Goal: Information Seeking & Learning: Learn about a topic

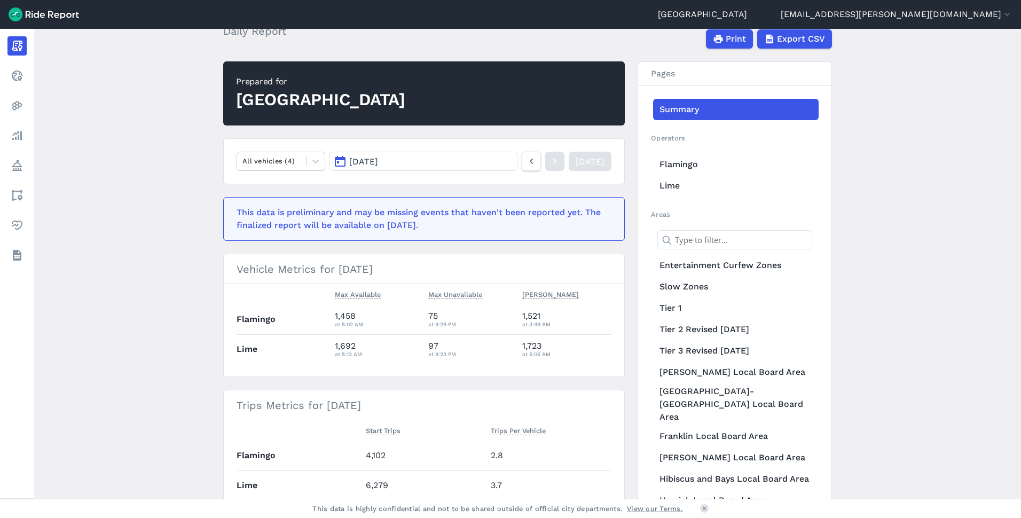
scroll to position [53, 0]
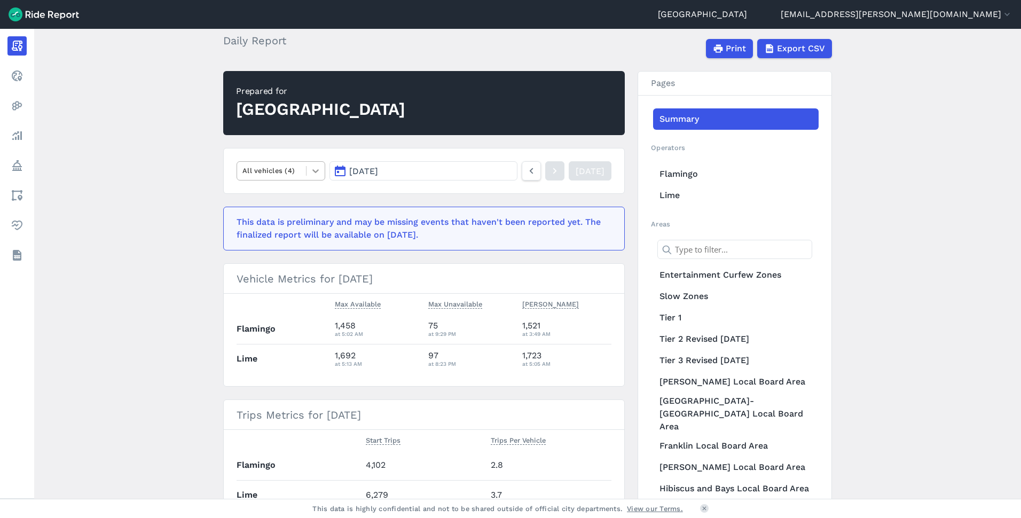
click at [319, 175] on div at bounding box center [316, 171] width 18 height 18
click at [279, 218] on div "E-Bikes" at bounding box center [281, 215] width 89 height 19
click at [319, 174] on div at bounding box center [316, 171] width 18 height 18
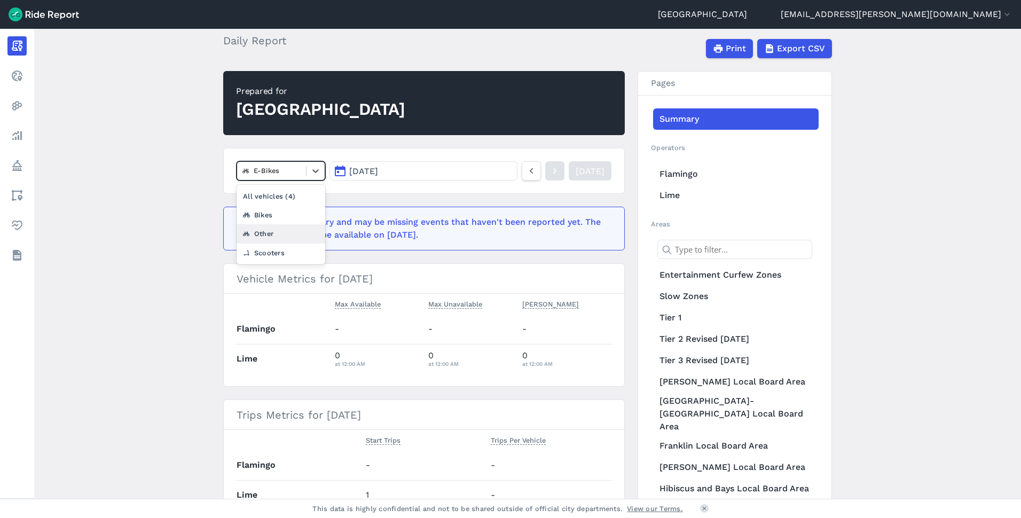
click at [269, 229] on div "Other" at bounding box center [281, 233] width 89 height 19
click at [315, 177] on div at bounding box center [316, 171] width 18 height 18
click at [298, 246] on div "Scooters" at bounding box center [281, 253] width 89 height 19
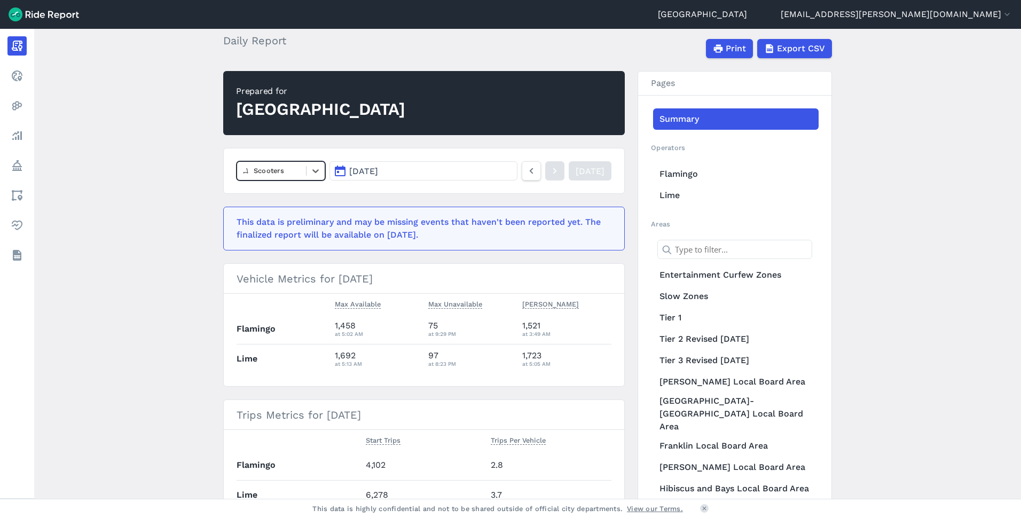
click at [307, 159] on nav "option Scooters, selected. Select is focused ,type to refine list, press Down t…" at bounding box center [424, 171] width 402 height 46
click at [159, 220] on main "August 28, 2025 Daily Report Print Export CSV Prepared for Auckland Scooters Au…" at bounding box center [527, 264] width 987 height 470
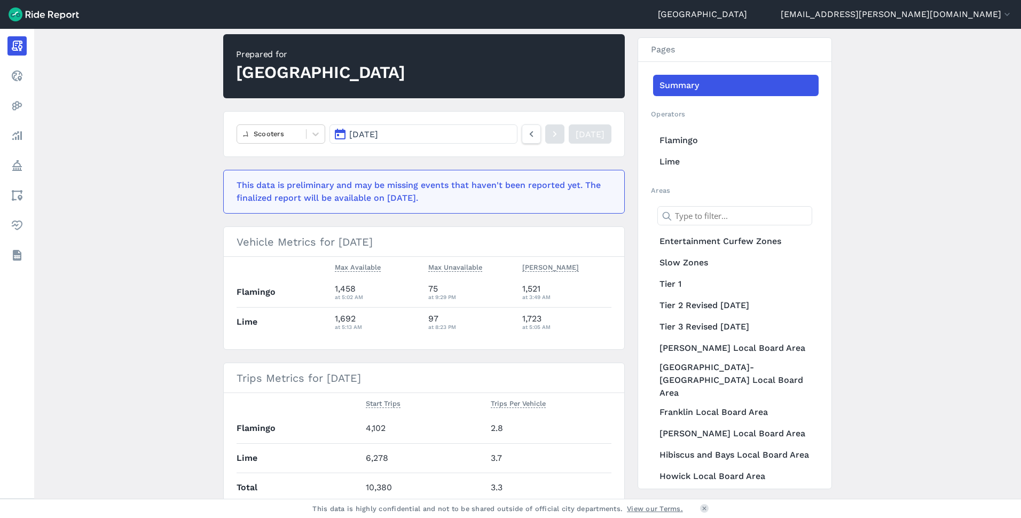
scroll to position [107, 0]
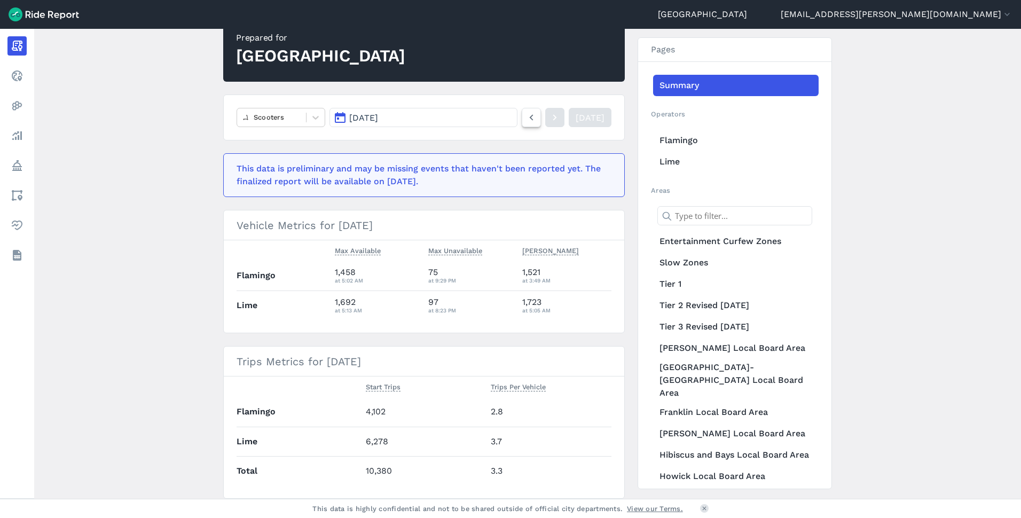
click at [523, 124] on link at bounding box center [531, 117] width 19 height 19
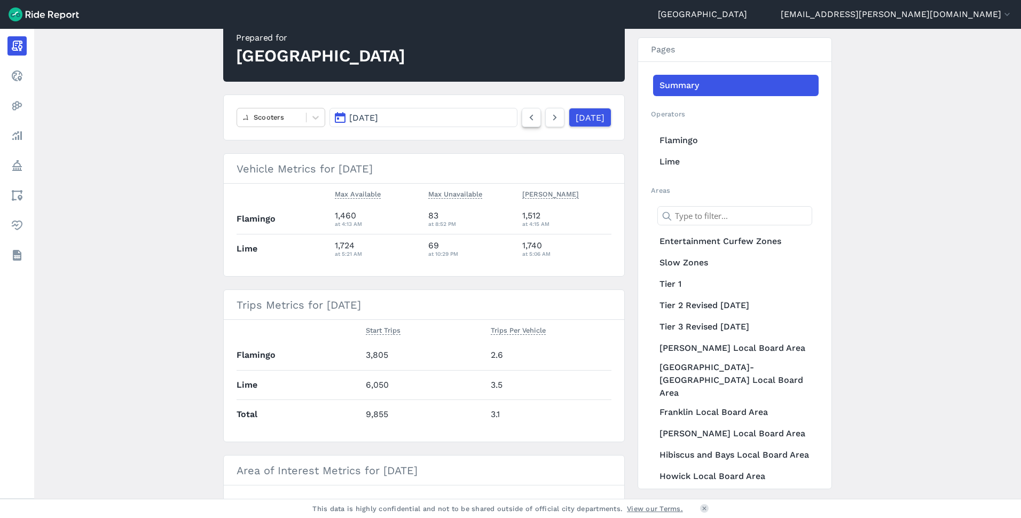
click at [523, 124] on link at bounding box center [531, 117] width 19 height 19
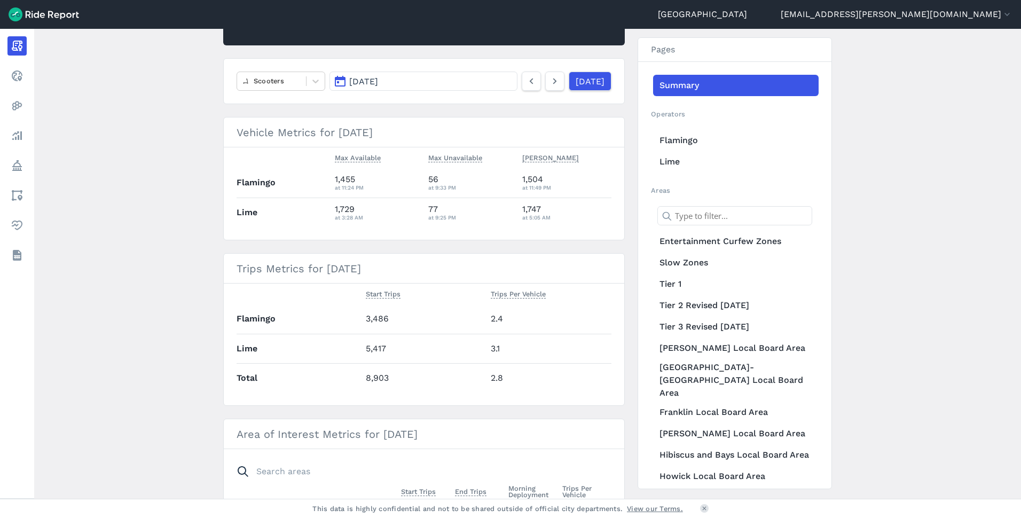
scroll to position [107, 0]
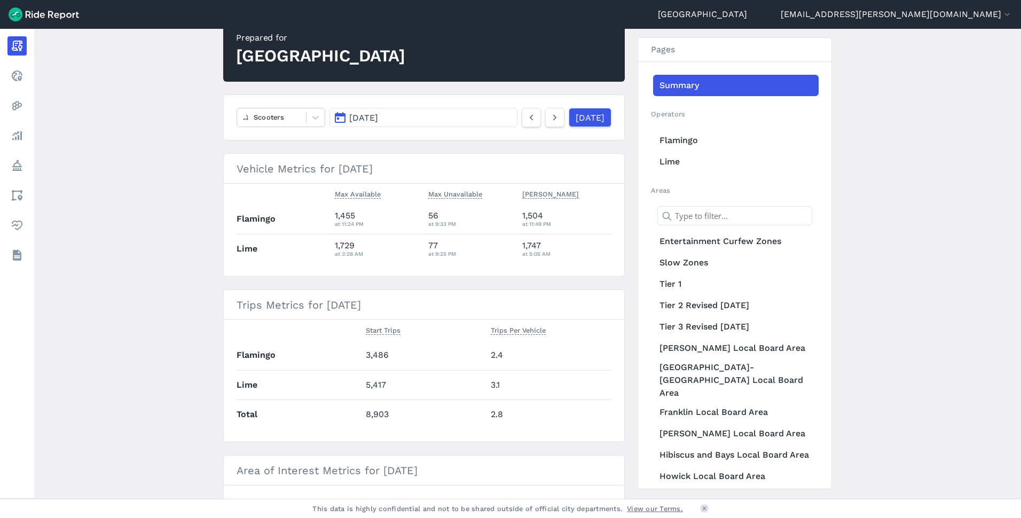
click at [581, 128] on nav "Scooters Aug 25, 2025 Yesterday" at bounding box center [424, 118] width 402 height 46
click at [585, 123] on link "[DATE]" at bounding box center [589, 117] width 43 height 19
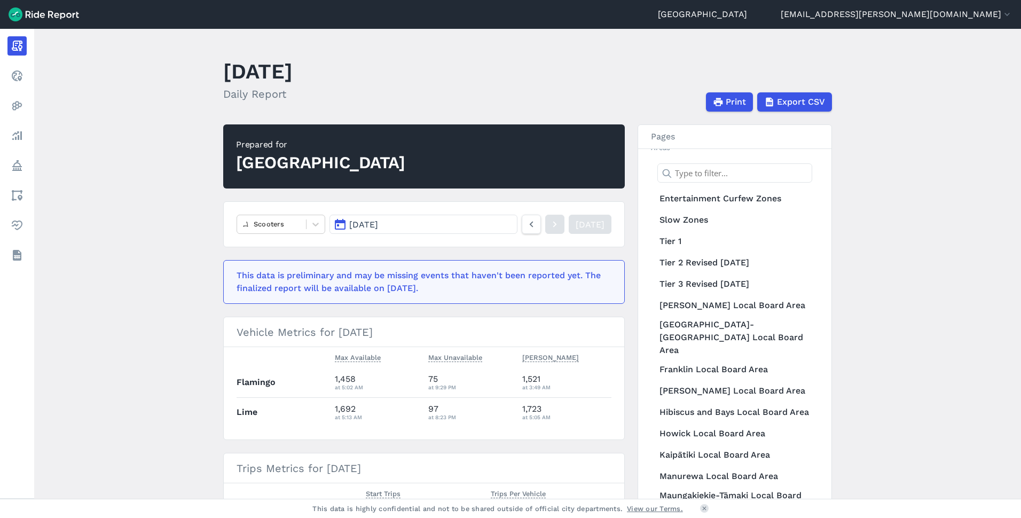
scroll to position [160, 0]
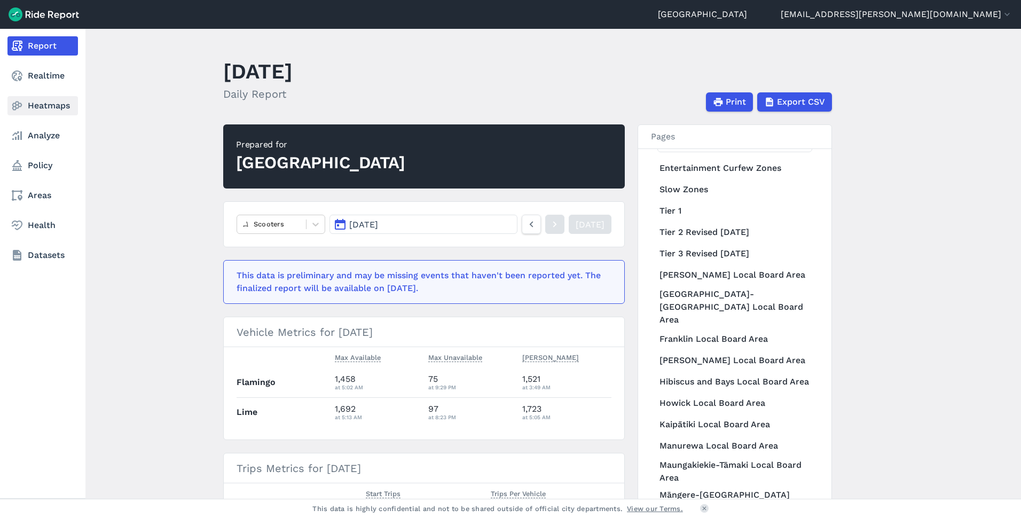
click at [41, 105] on link "Heatmaps" at bounding box center [42, 105] width 71 height 19
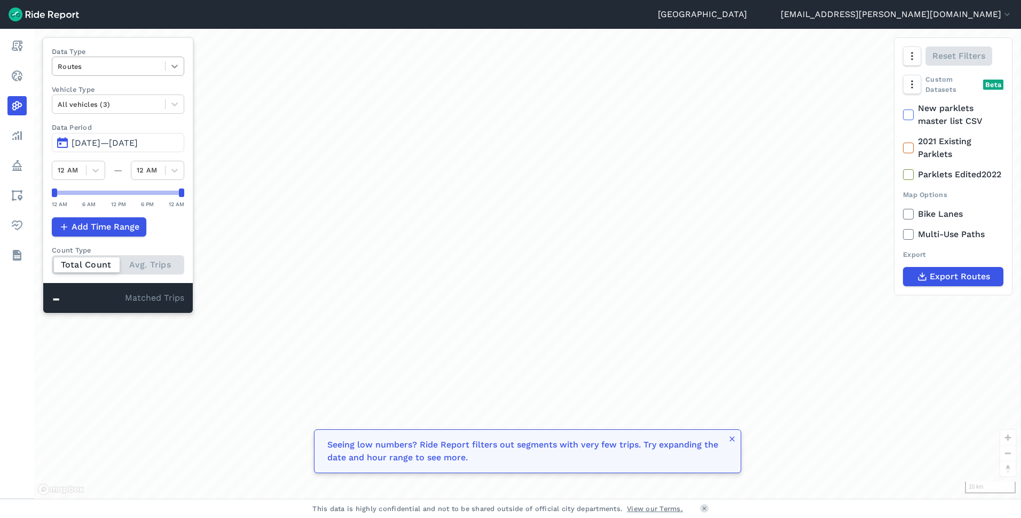
click at [180, 68] on icon at bounding box center [174, 66] width 11 height 11
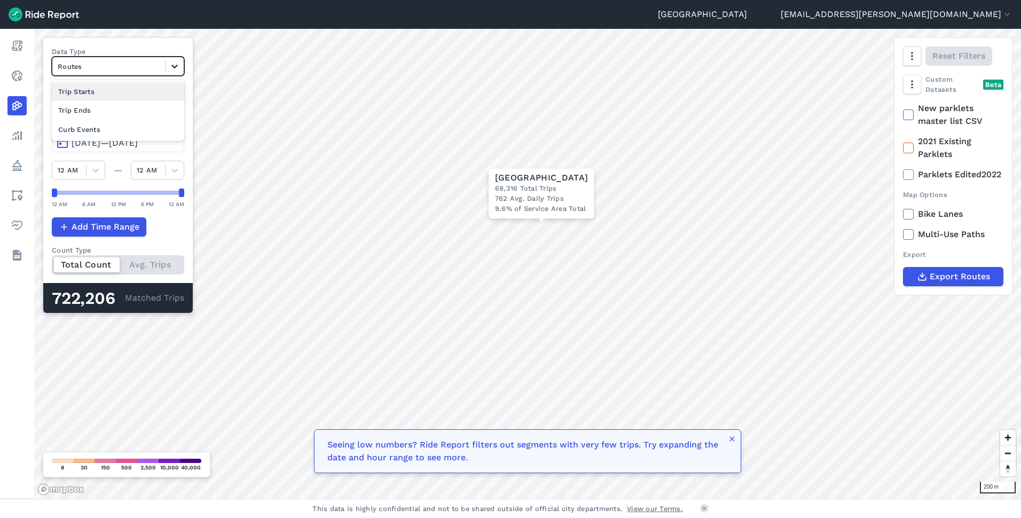
click at [178, 65] on icon at bounding box center [174, 67] width 6 height 4
click at [126, 96] on div "Trip Starts" at bounding box center [118, 91] width 132 height 19
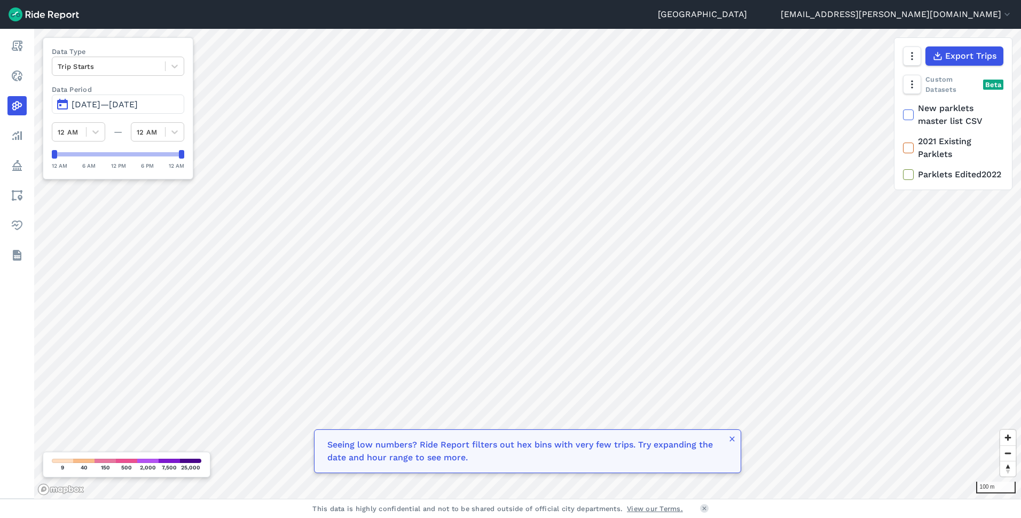
click at [114, 108] on span "[DATE]—[DATE]" at bounding box center [105, 104] width 66 height 10
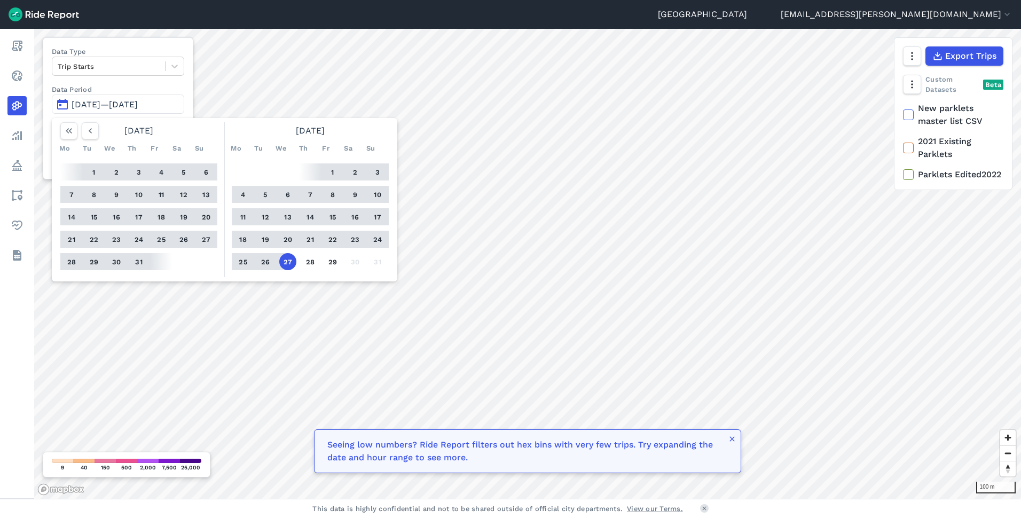
click at [288, 261] on button "27" at bounding box center [287, 261] width 17 height 17
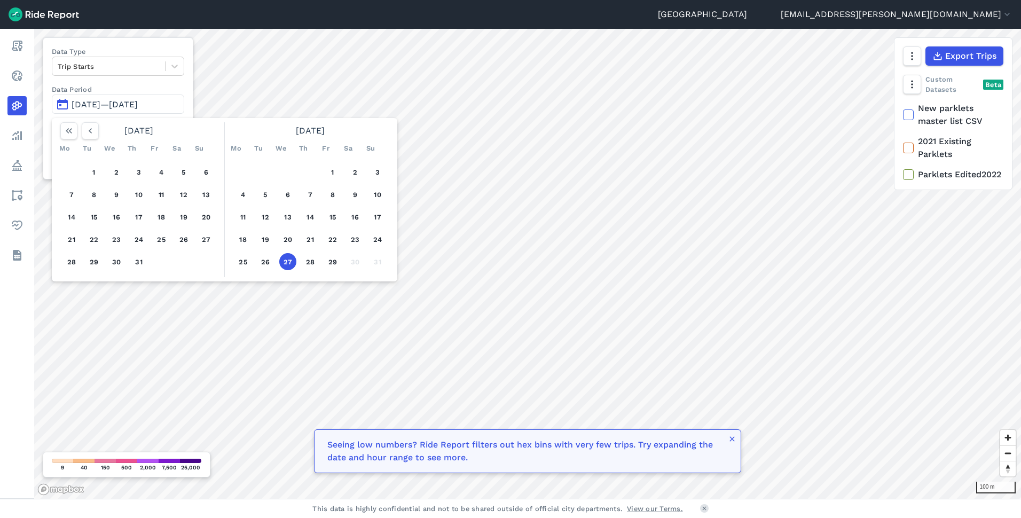
click at [281, 262] on button "27" at bounding box center [287, 261] width 17 height 17
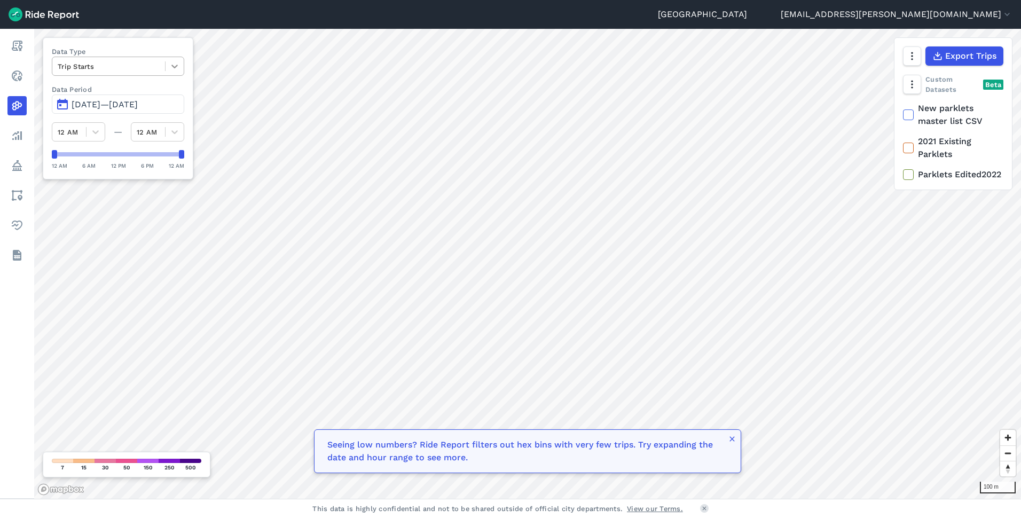
click at [176, 73] on div at bounding box center [175, 66] width 18 height 18
click at [106, 127] on div "Curb Events" at bounding box center [118, 129] width 132 height 19
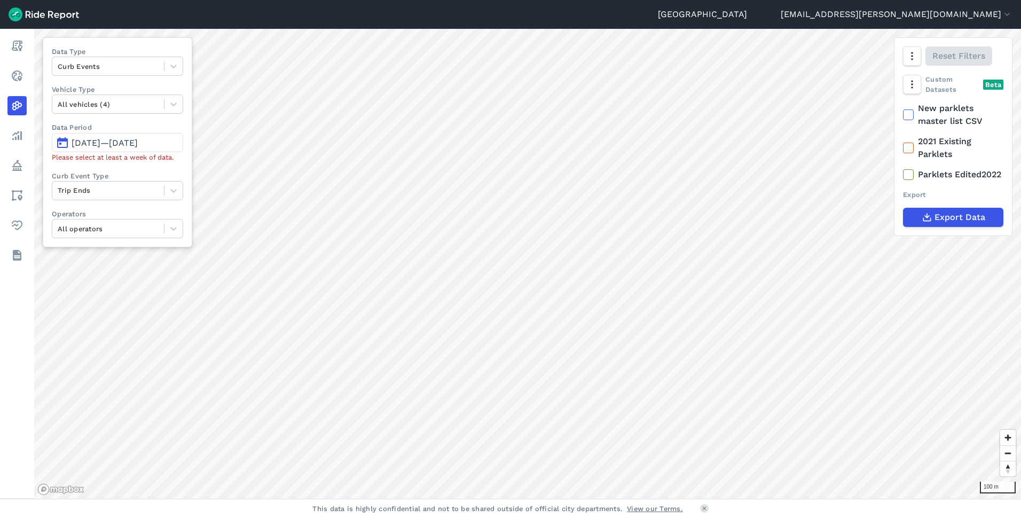
click at [117, 145] on span "Aug 27, 2025—Aug 27, 2025" at bounding box center [105, 143] width 66 height 10
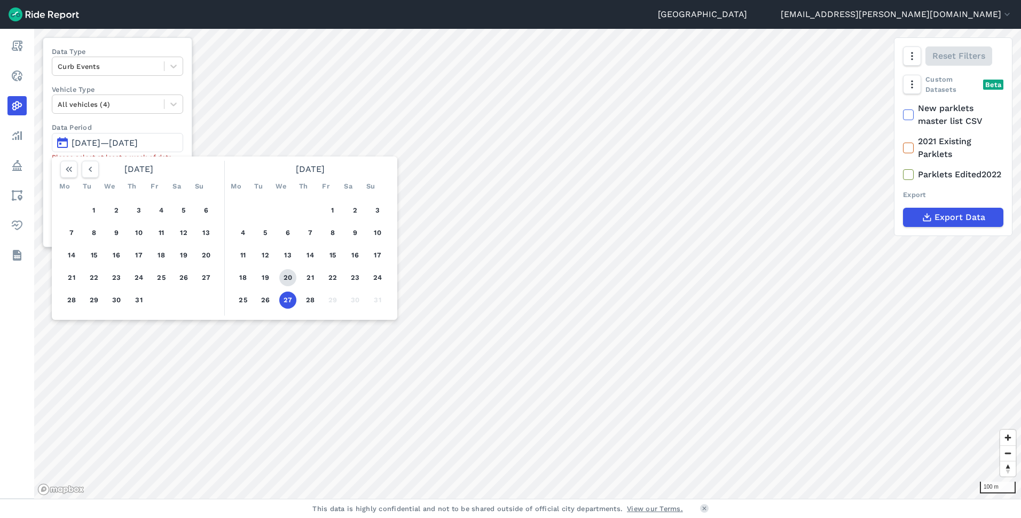
click at [292, 282] on button "20" at bounding box center [287, 277] width 17 height 17
click at [286, 298] on button "27" at bounding box center [287, 300] width 17 height 17
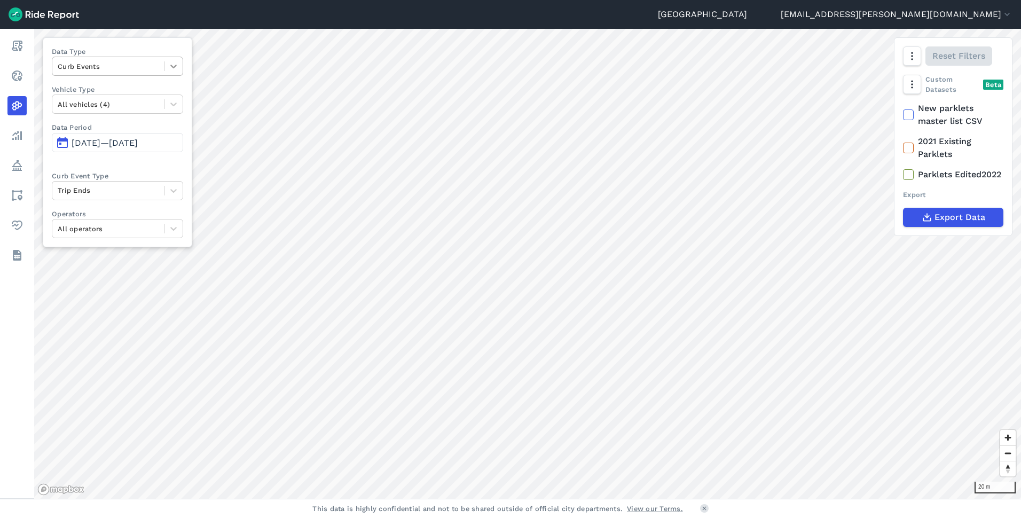
click at [179, 72] on icon at bounding box center [173, 66] width 11 height 11
click at [92, 131] on div "Routes" at bounding box center [117, 129] width 131 height 19
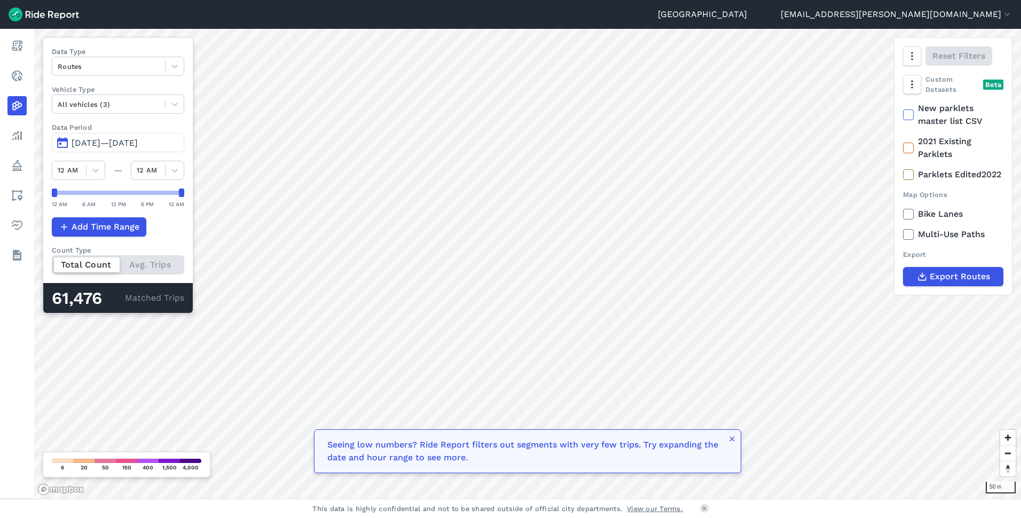
click at [183, 116] on div "Data Type Routes Vehicle Type All vehicles (3) Data Period Aug 20, 2025—Aug 27,…" at bounding box center [118, 175] width 151 height 276
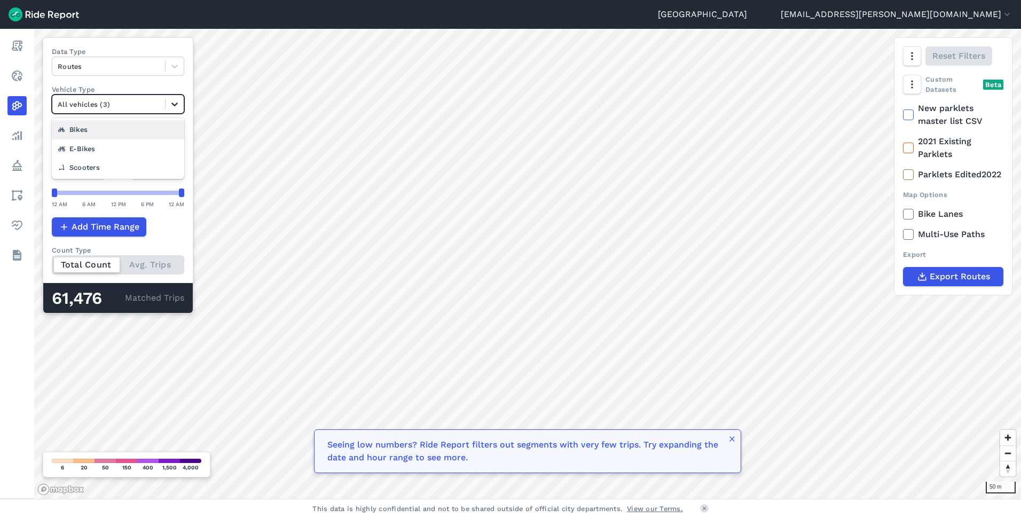
click at [184, 111] on div at bounding box center [175, 104] width 18 height 18
click at [140, 169] on div "Scooters" at bounding box center [118, 167] width 132 height 19
click at [180, 62] on icon at bounding box center [174, 66] width 11 height 11
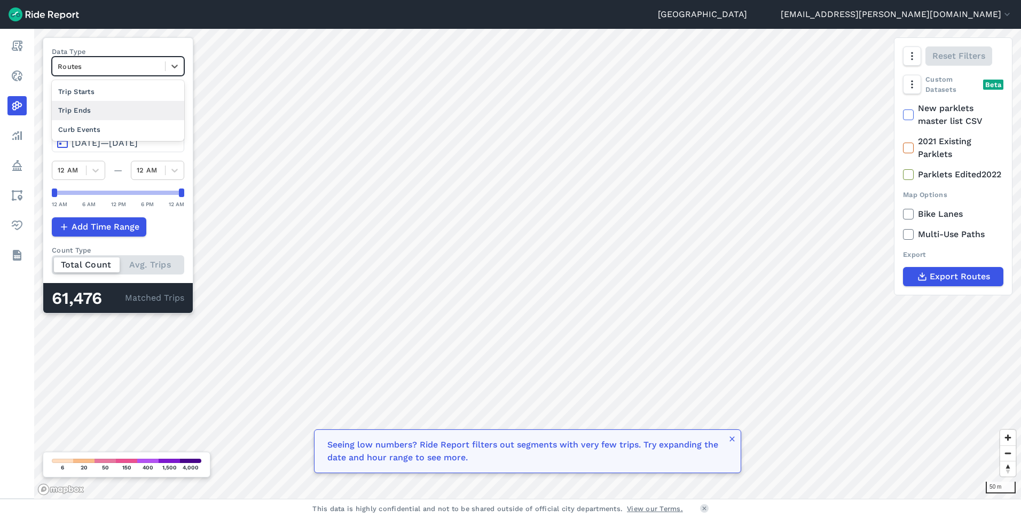
click at [97, 112] on div "Trip Ends" at bounding box center [118, 110] width 132 height 19
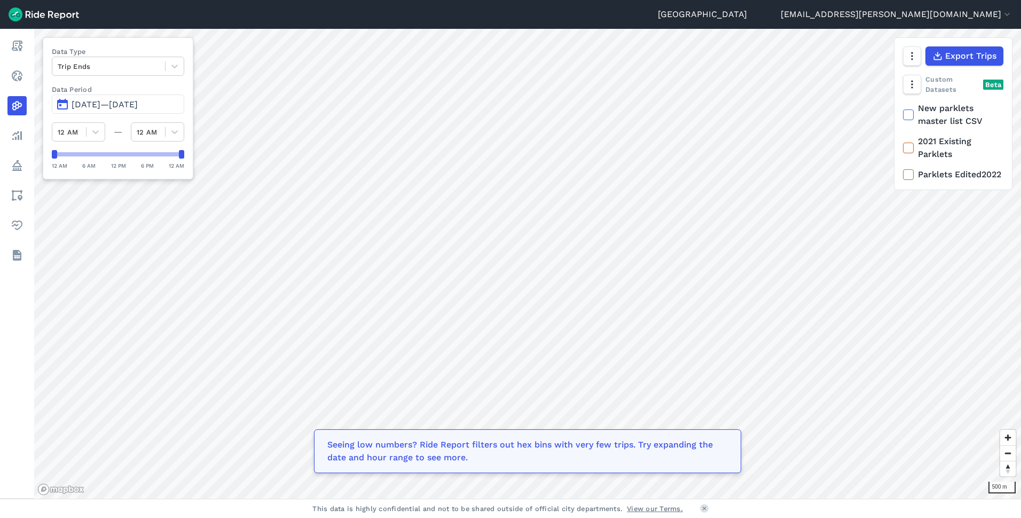
click at [536, 0] on html "Auckland colm.mcmenamin@at.govt.nz Settings Terms Sign Out Report Realtime Heat…" at bounding box center [510, 259] width 1021 height 518
click at [104, 107] on span "Aug 20, 2025—Aug 27, 2025" at bounding box center [105, 104] width 66 height 10
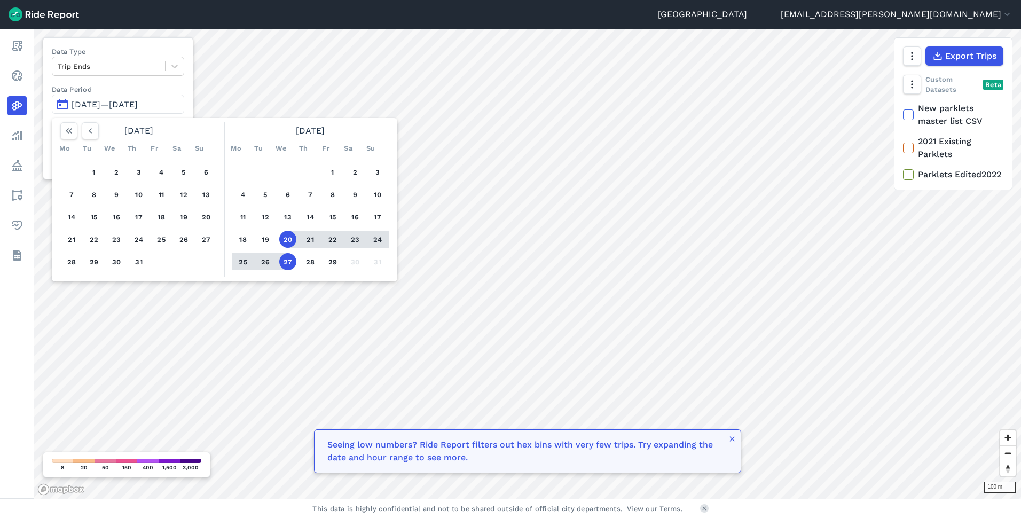
click at [241, 262] on button "25" at bounding box center [242, 261] width 17 height 17
click at [245, 262] on button "25" at bounding box center [242, 261] width 17 height 17
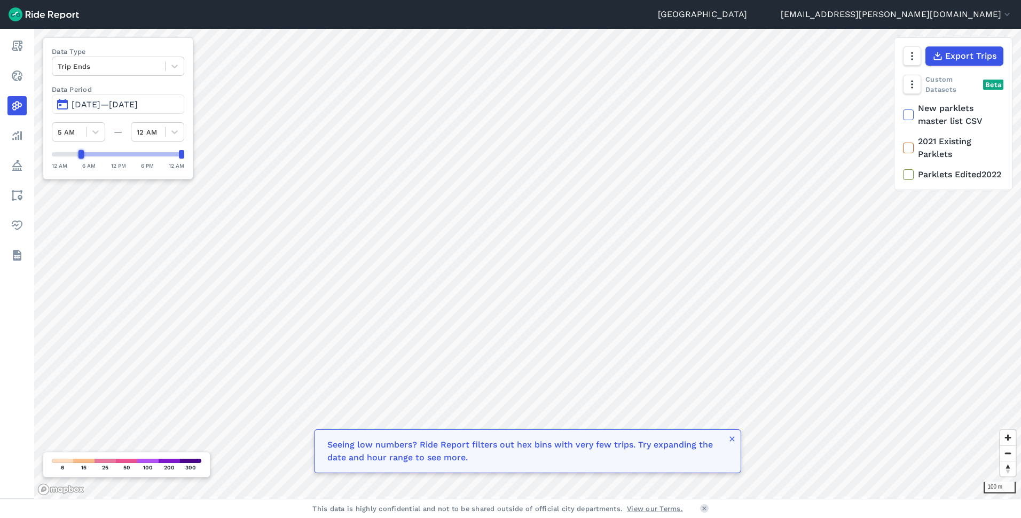
drag, startPoint x: 56, startPoint y: 156, endPoint x: 81, endPoint y: 158, distance: 25.7
click at [81, 158] on div at bounding box center [81, 154] width 5 height 9
drag, startPoint x: 181, startPoint y: 155, endPoint x: 103, endPoint y: 159, distance: 77.6
click at [103, 159] on div "12 AM 6 AM 12 PM 6 PM 12 AM" at bounding box center [118, 160] width 132 height 20
drag, startPoint x: 80, startPoint y: 155, endPoint x: 126, endPoint y: 156, distance: 45.9
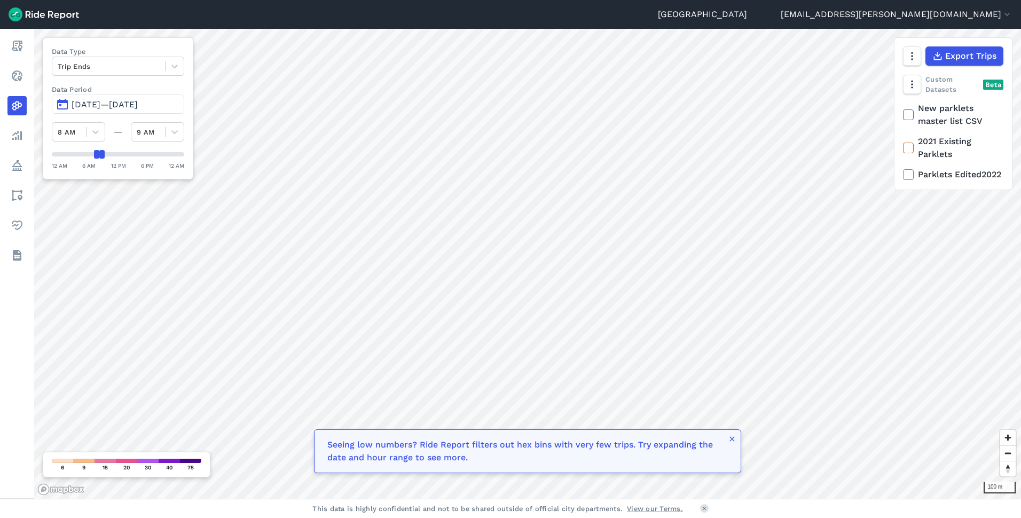
click at [128, 156] on div at bounding box center [118, 154] width 132 height 9
drag, startPoint x: 102, startPoint y: 157, endPoint x: 157, endPoint y: 157, distance: 54.5
click at [157, 157] on div at bounding box center [154, 154] width 5 height 9
drag, startPoint x: 95, startPoint y: 154, endPoint x: 133, endPoint y: 154, distance: 37.9
click at [133, 154] on div at bounding box center [133, 154] width 5 height 9
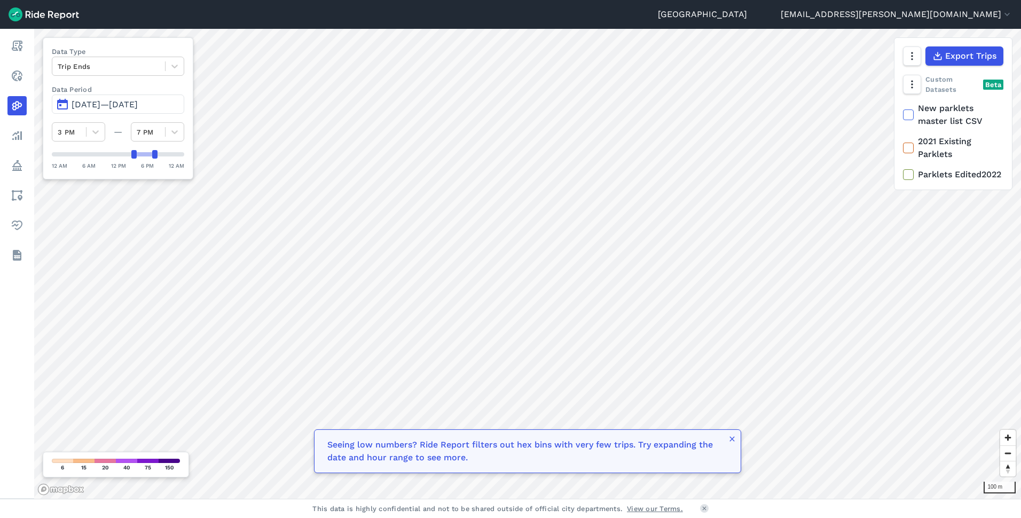
click at [113, 106] on span "Aug 25, 2025—Aug 25, 2025" at bounding box center [105, 104] width 66 height 10
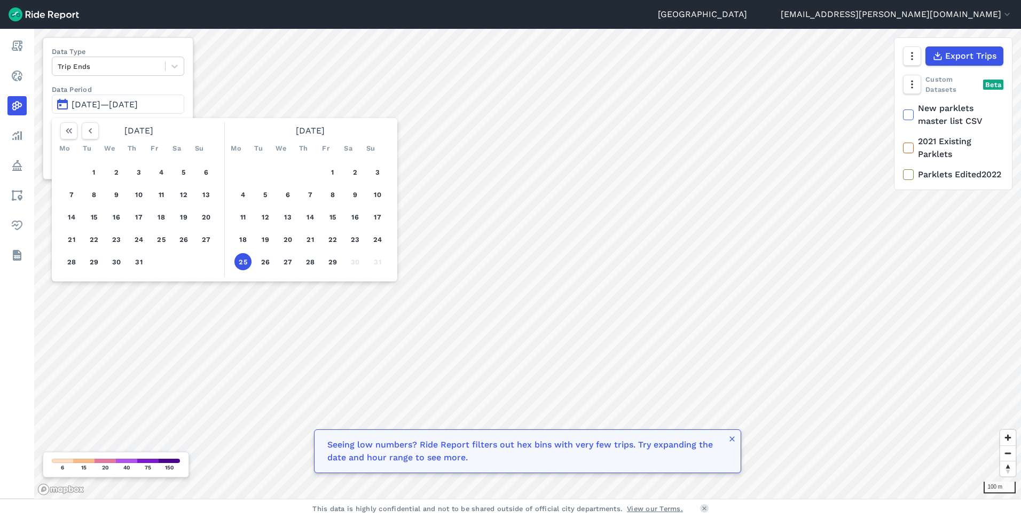
click at [120, 89] on label "Data Period" at bounding box center [118, 89] width 132 height 10
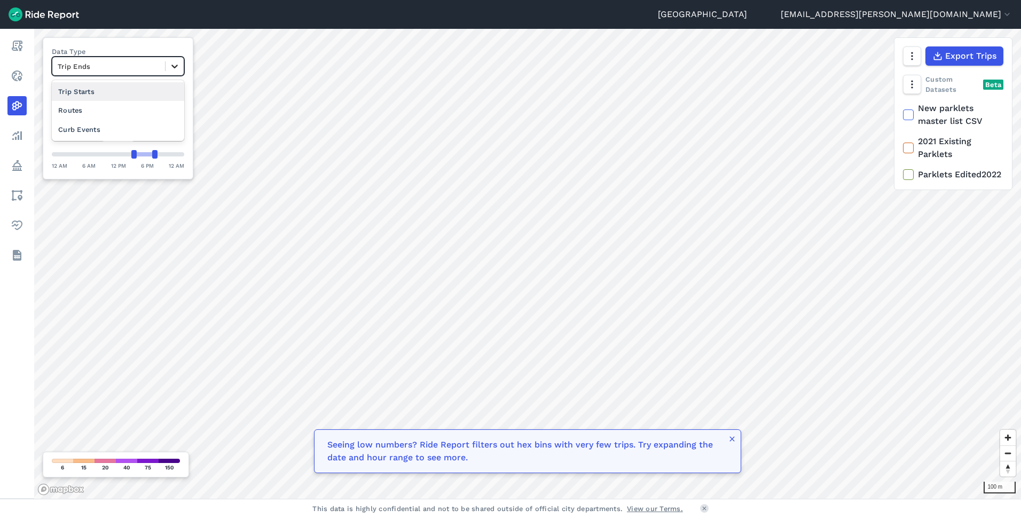
click at [175, 66] on div at bounding box center [175, 66] width 18 height 18
click at [121, 95] on div "Trip Starts" at bounding box center [118, 91] width 132 height 19
click at [97, 134] on icon at bounding box center [95, 132] width 11 height 11
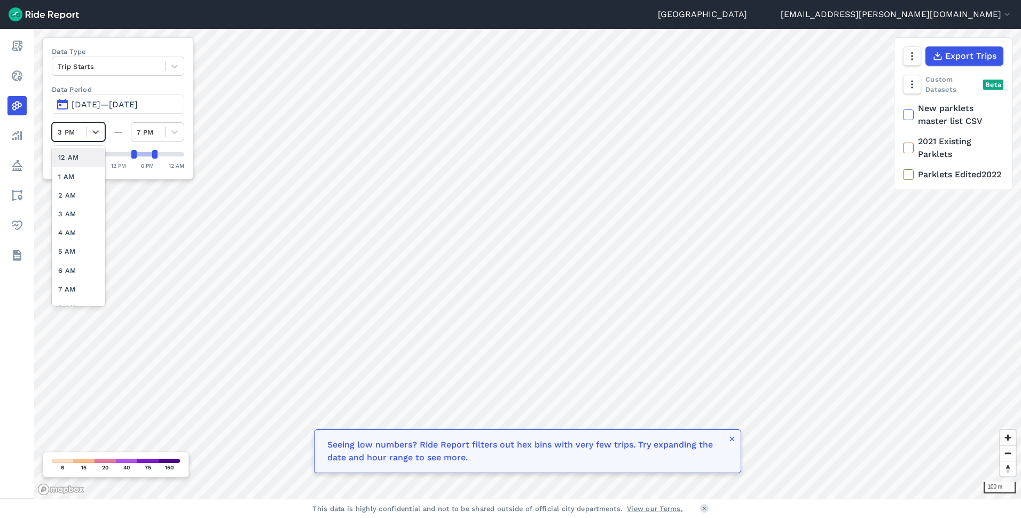
click at [117, 132] on div "—" at bounding box center [118, 132] width 26 height 13
drag, startPoint x: 135, startPoint y: 152, endPoint x: 84, endPoint y: 153, distance: 50.8
click at [84, 153] on div at bounding box center [85, 154] width 5 height 9
drag, startPoint x: 158, startPoint y: 153, endPoint x: 104, endPoint y: 154, distance: 54.0
click at [104, 154] on div at bounding box center [101, 154] width 5 height 9
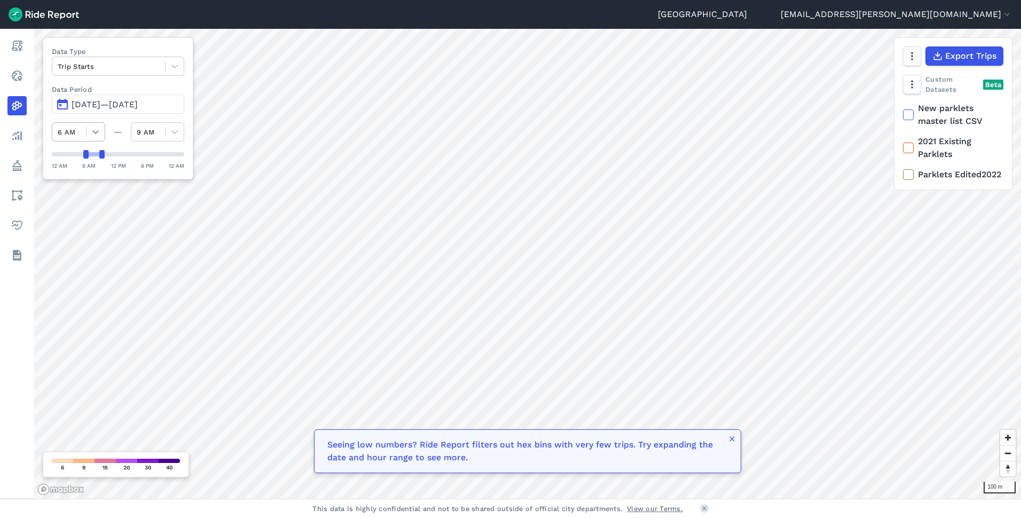
click at [100, 130] on icon at bounding box center [95, 132] width 11 height 11
click at [79, 251] on div "5 AM" at bounding box center [78, 251] width 53 height 19
click at [138, 106] on span "Aug 25, 2025—Aug 25, 2025" at bounding box center [105, 104] width 66 height 10
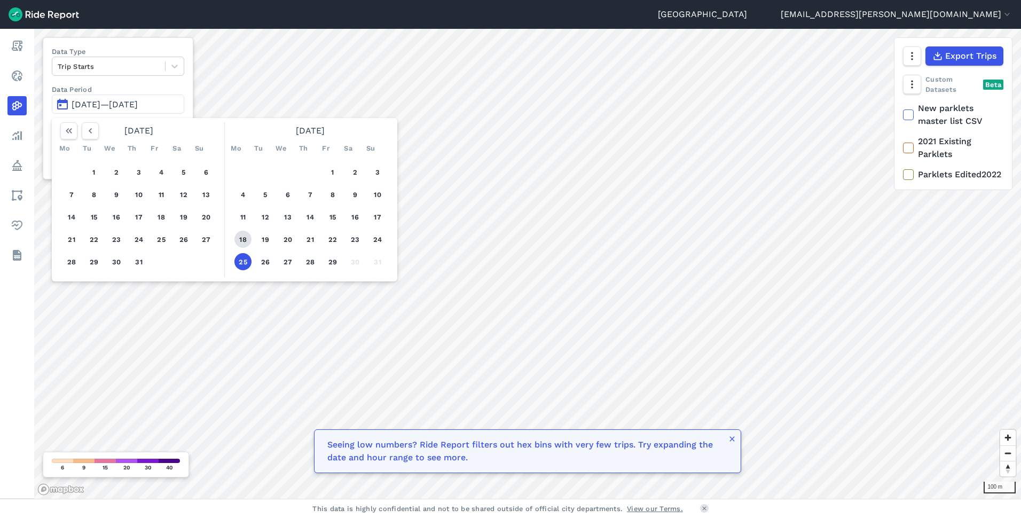
click at [244, 238] on button "18" at bounding box center [242, 239] width 17 height 17
click at [334, 242] on button "22" at bounding box center [332, 239] width 17 height 17
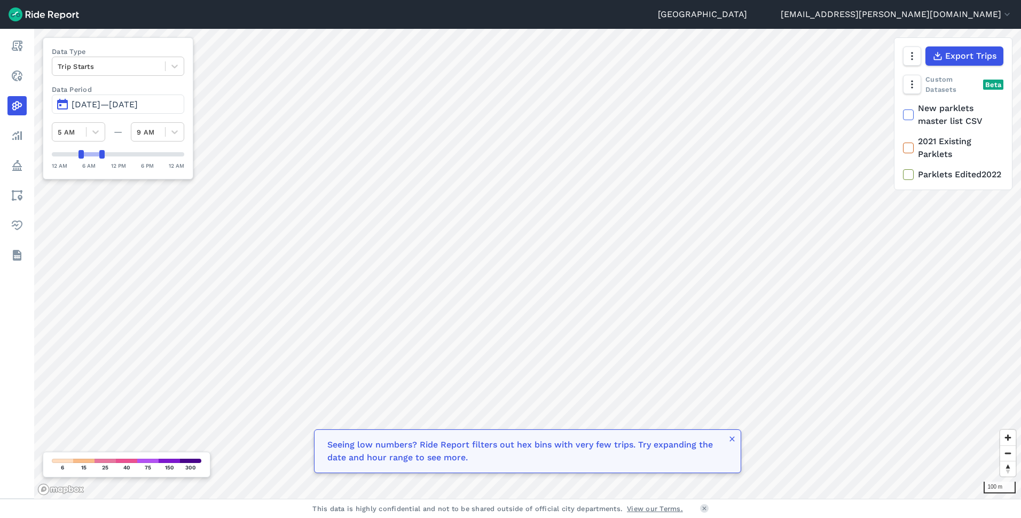
click at [100, 105] on span "[DATE]—[DATE]" at bounding box center [105, 104] width 66 height 10
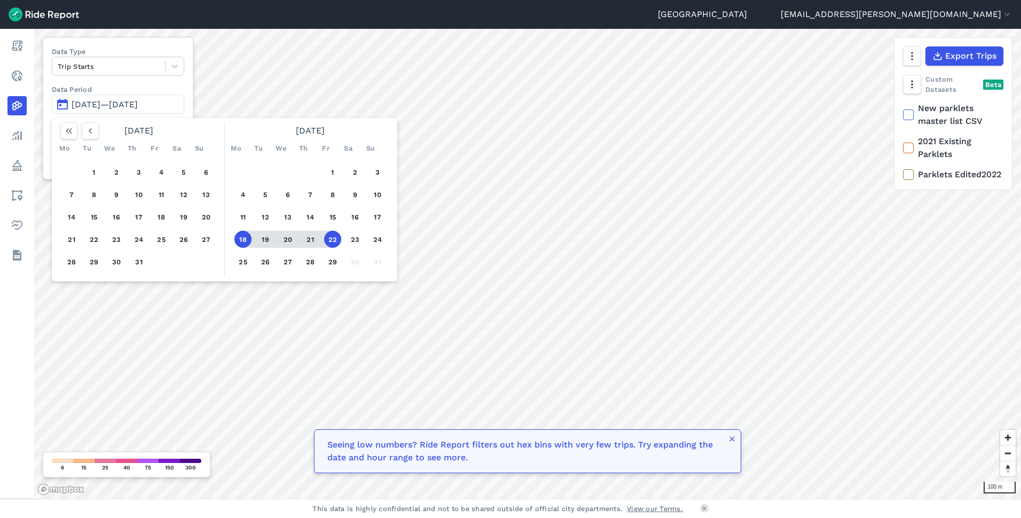
click at [110, 101] on span "[DATE]—[DATE]" at bounding box center [105, 104] width 66 height 10
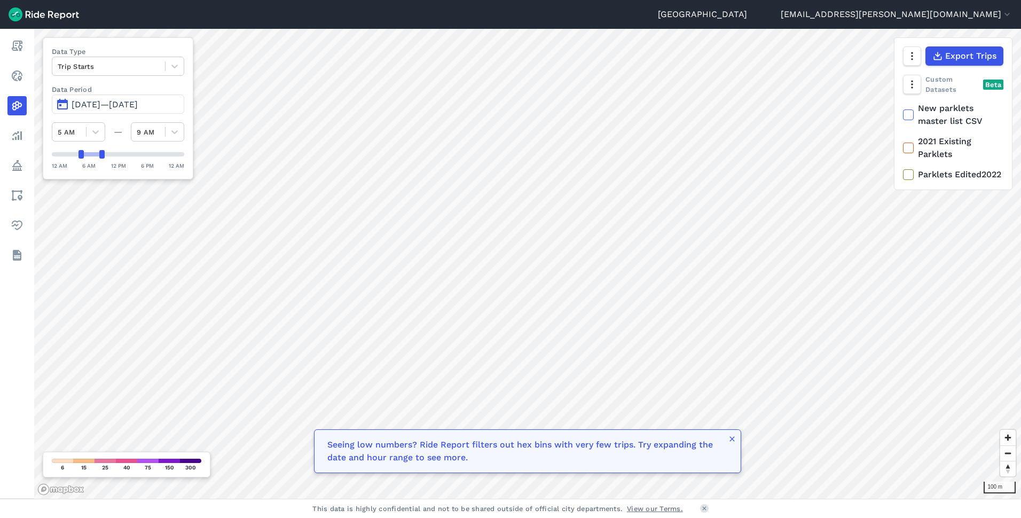
click at [908, 180] on icon at bounding box center [909, 174] width 10 height 11
click at [903, 175] on input "Parklets Edited2022" at bounding box center [903, 171] width 0 height 7
click at [908, 180] on icon at bounding box center [909, 174] width 10 height 11
click at [903, 175] on input "Parklets Edited2022" at bounding box center [903, 171] width 0 height 7
click at [911, 52] on icon "button" at bounding box center [911, 56] width 11 height 11
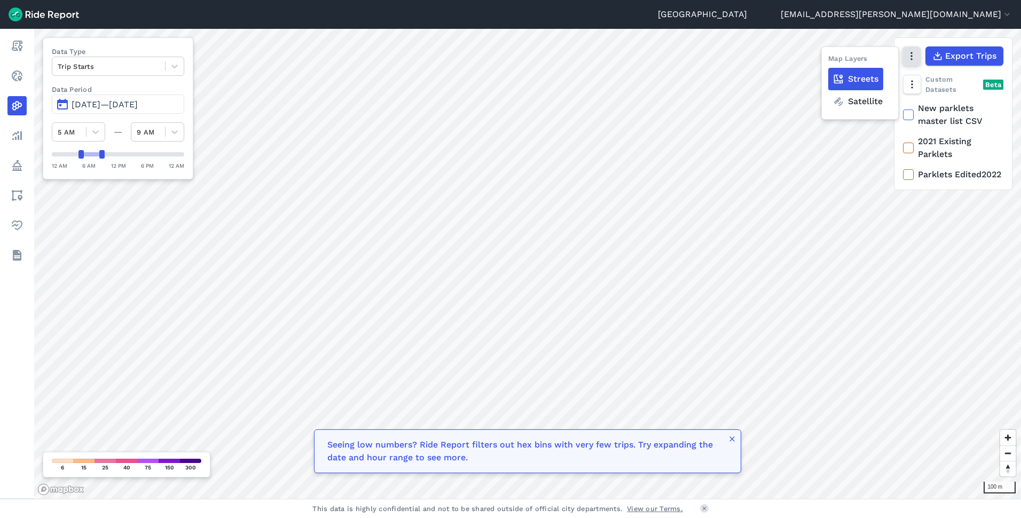
click at [911, 57] on icon "button" at bounding box center [911, 56] width 11 height 11
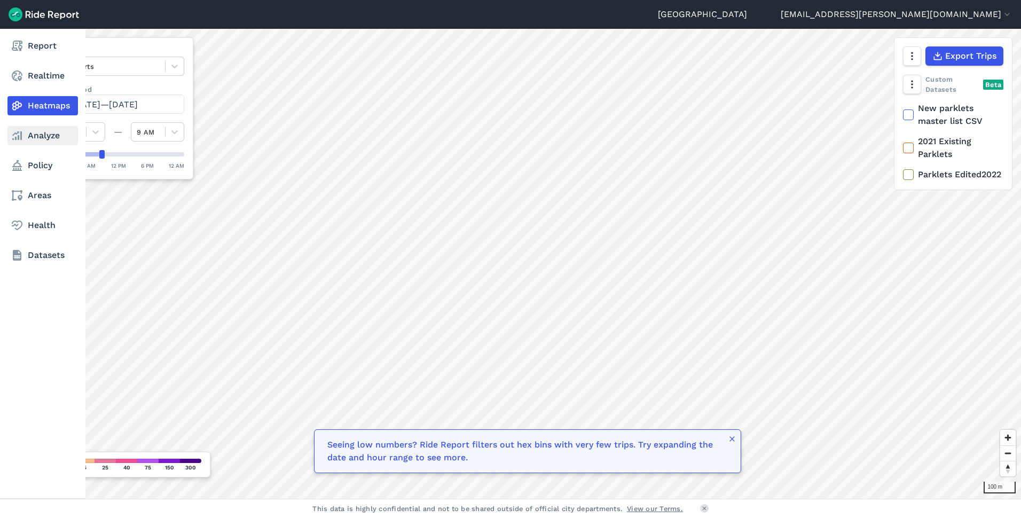
click at [24, 139] on link "Analyze" at bounding box center [42, 135] width 71 height 19
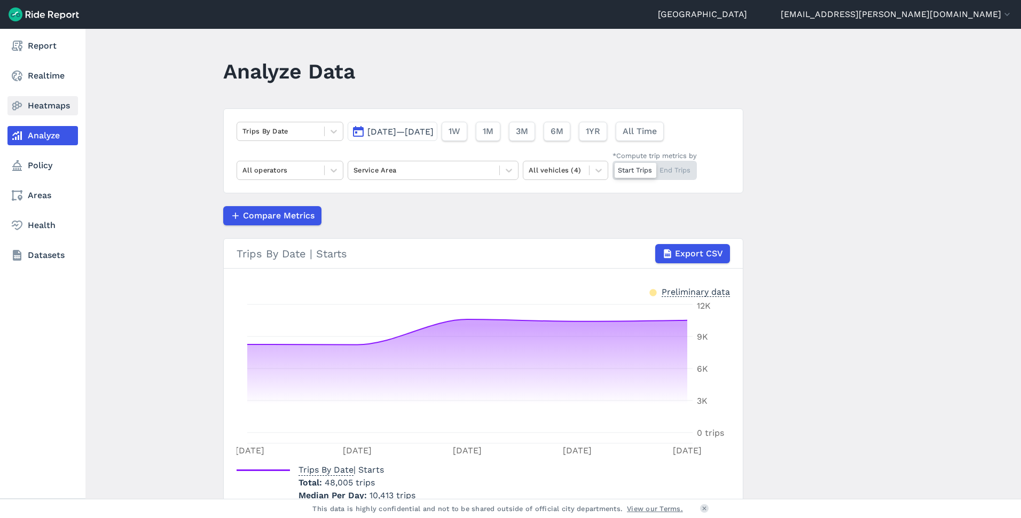
click at [29, 103] on link "Heatmaps" at bounding box center [42, 105] width 71 height 19
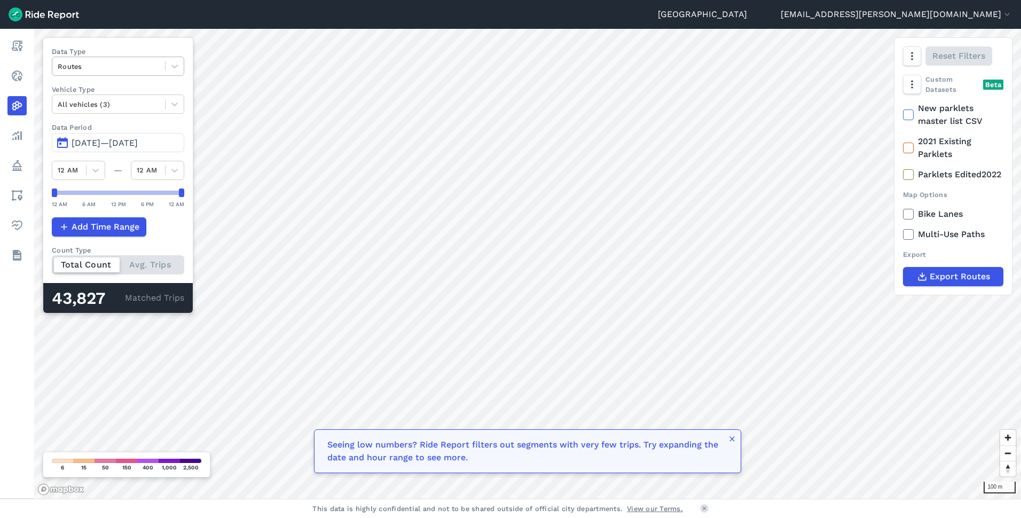
click at [152, 67] on div at bounding box center [109, 66] width 102 height 12
click at [128, 97] on div "Trip Starts" at bounding box center [118, 91] width 132 height 19
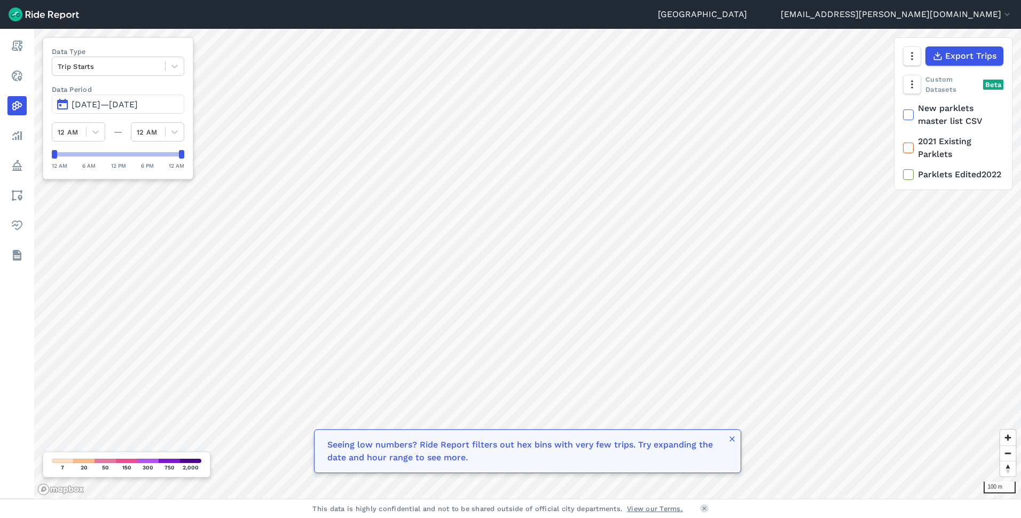
click at [138, 109] on span "[DATE]—[DATE]" at bounding box center [105, 104] width 66 height 10
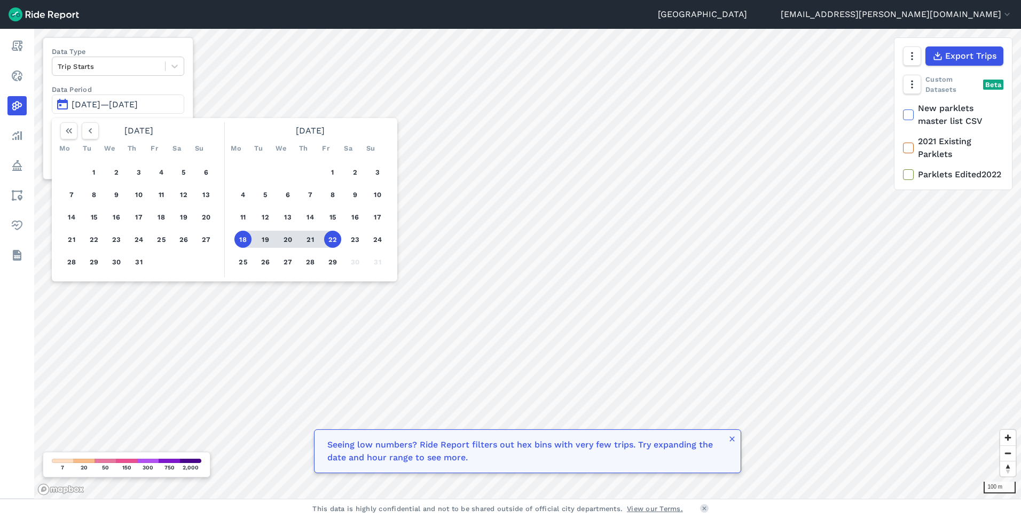
click at [138, 109] on span "[DATE]—[DATE]" at bounding box center [105, 104] width 66 height 10
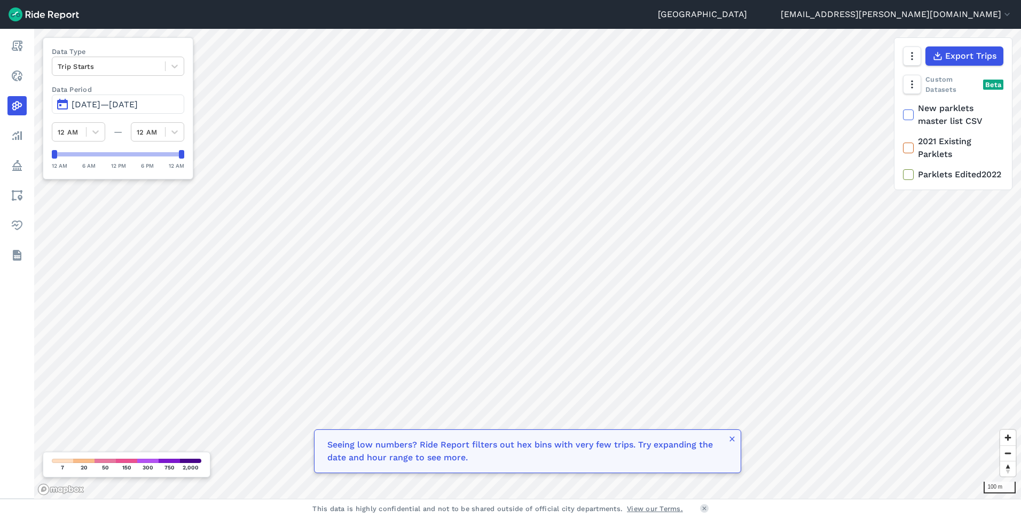
click at [138, 107] on span "[DATE]—[DATE]" at bounding box center [105, 104] width 66 height 10
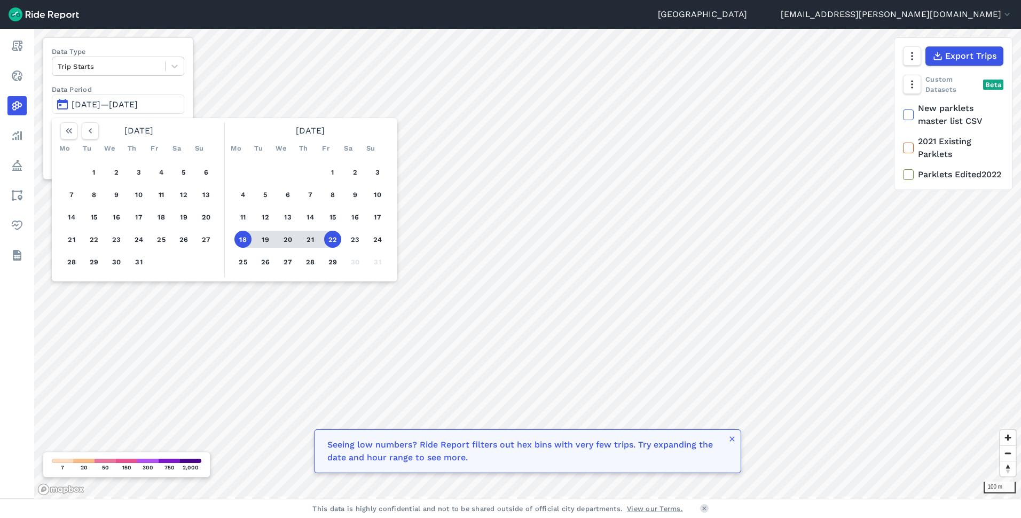
click at [154, 85] on label "Data Period" at bounding box center [118, 89] width 132 height 10
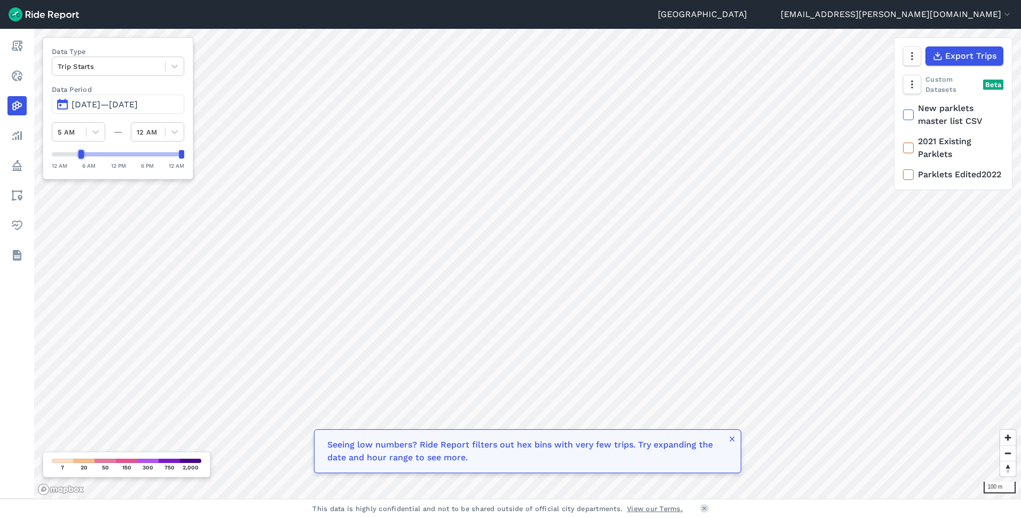
drag, startPoint x: 56, startPoint y: 155, endPoint x: 82, endPoint y: 154, distance: 26.8
click at [82, 154] on div at bounding box center [81, 154] width 5 height 9
drag, startPoint x: 182, startPoint y: 154, endPoint x: 104, endPoint y: 159, distance: 78.2
click at [104, 159] on div "12 AM 6 AM 12 PM 6 PM 12 AM" at bounding box center [118, 160] width 132 height 20
click at [123, 143] on div "Data Type Trip Starts Data Period Aug 18, 2025—Aug 22, 2025 5 AM — 9 AM 12 AM 6…" at bounding box center [118, 108] width 151 height 142
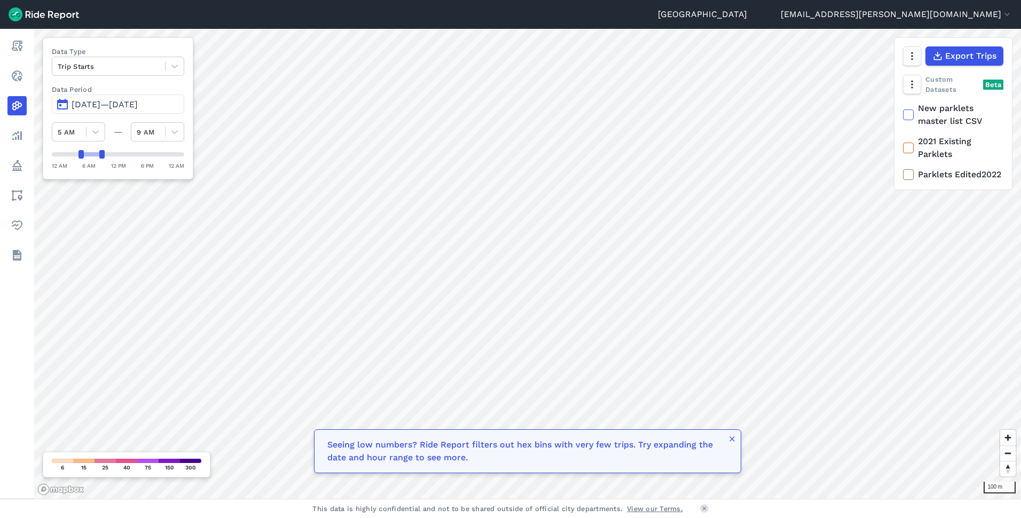
click at [130, 111] on button "[DATE]—[DATE]" at bounding box center [118, 104] width 132 height 19
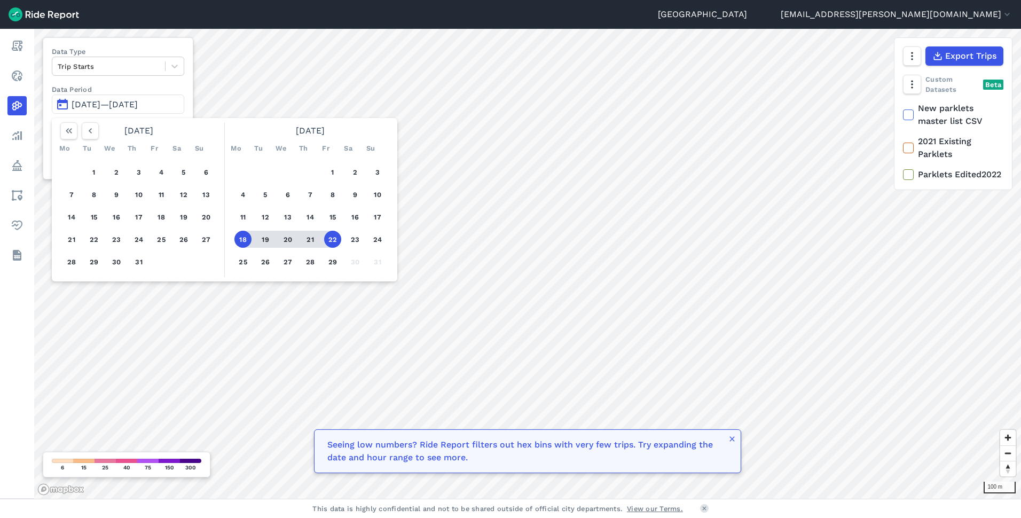
click at [245, 240] on button "18" at bounding box center [242, 239] width 17 height 17
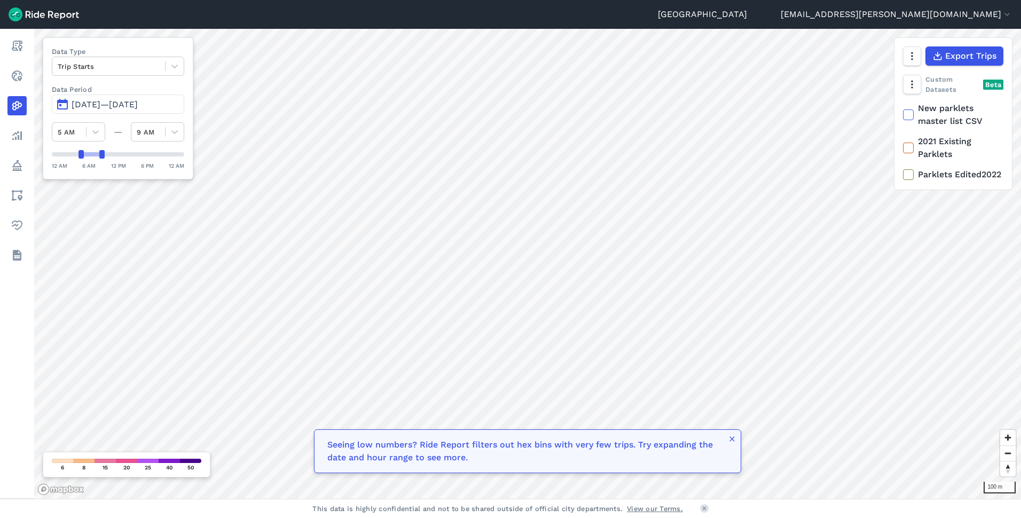
click at [109, 66] on div at bounding box center [109, 66] width 102 height 12
click at [121, 65] on div at bounding box center [109, 66] width 102 height 12
click at [122, 107] on span "Aug 18, 2025—Aug 18, 2025" at bounding box center [105, 104] width 66 height 10
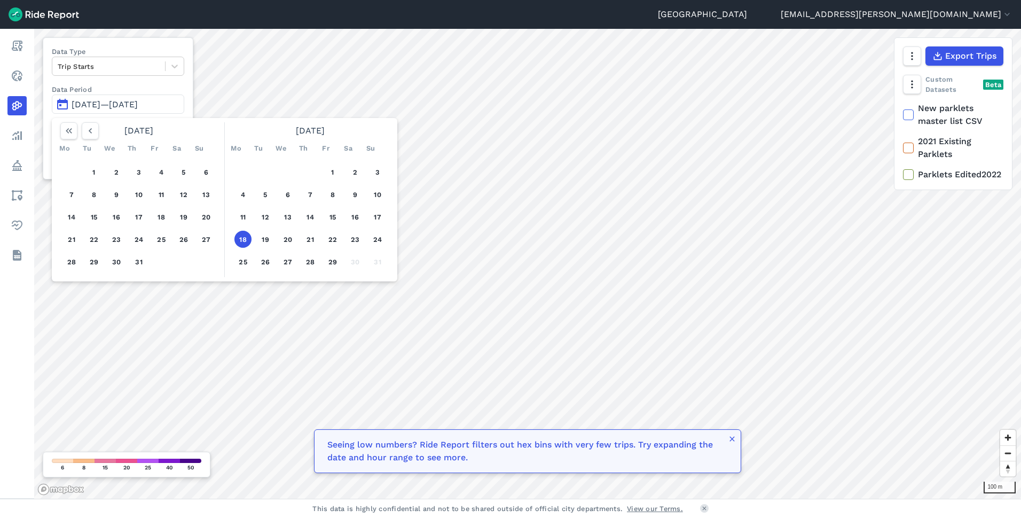
click at [268, 241] on button "19" at bounding box center [265, 239] width 17 height 17
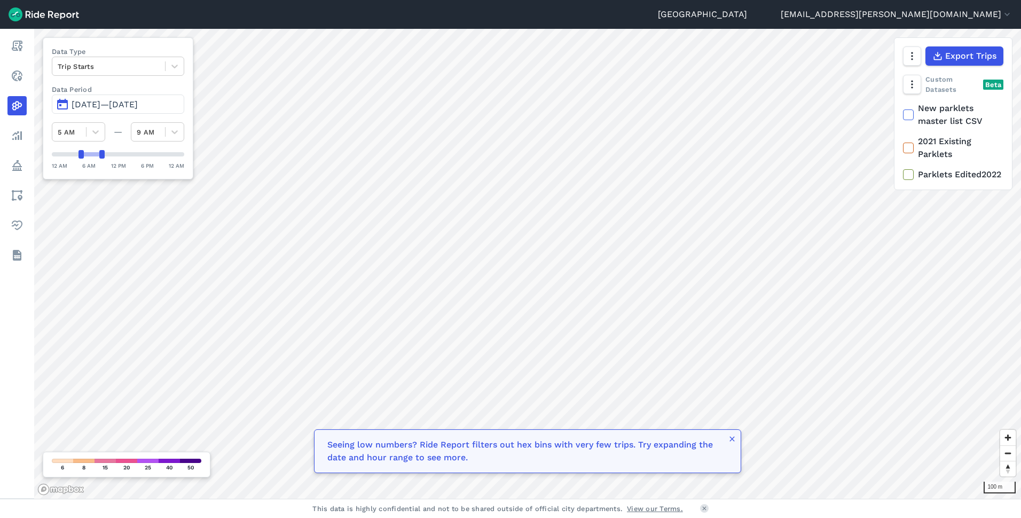
click at [128, 54] on label "Data Type" at bounding box center [118, 51] width 132 height 10
click at [128, 61] on div at bounding box center [109, 66] width 102 height 12
click at [123, 70] on div at bounding box center [109, 66] width 102 height 12
click at [114, 103] on span "Aug 19, 2025—Aug 19, 2025" at bounding box center [105, 104] width 66 height 10
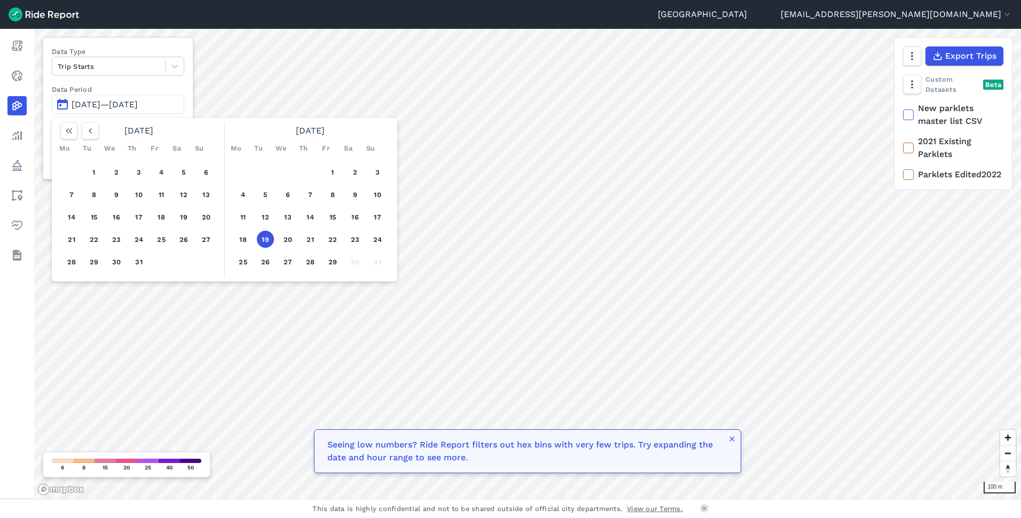
click at [288, 241] on button "20" at bounding box center [287, 239] width 17 height 17
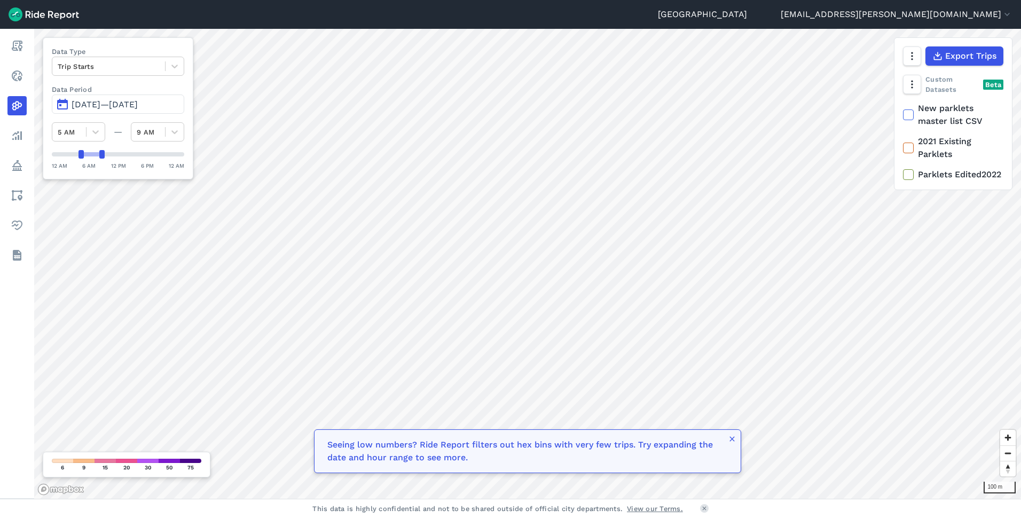
click at [98, 65] on div at bounding box center [109, 66] width 102 height 12
click at [109, 71] on div at bounding box center [109, 66] width 102 height 12
click at [118, 108] on span "Aug 20, 2025—Aug 20, 2025" at bounding box center [105, 104] width 66 height 10
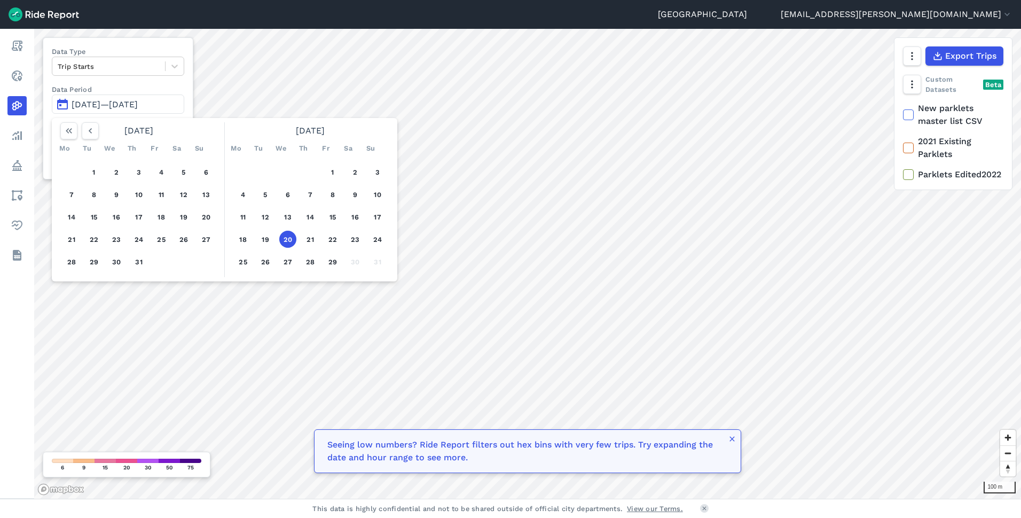
click at [309, 239] on button "21" at bounding box center [310, 239] width 17 height 17
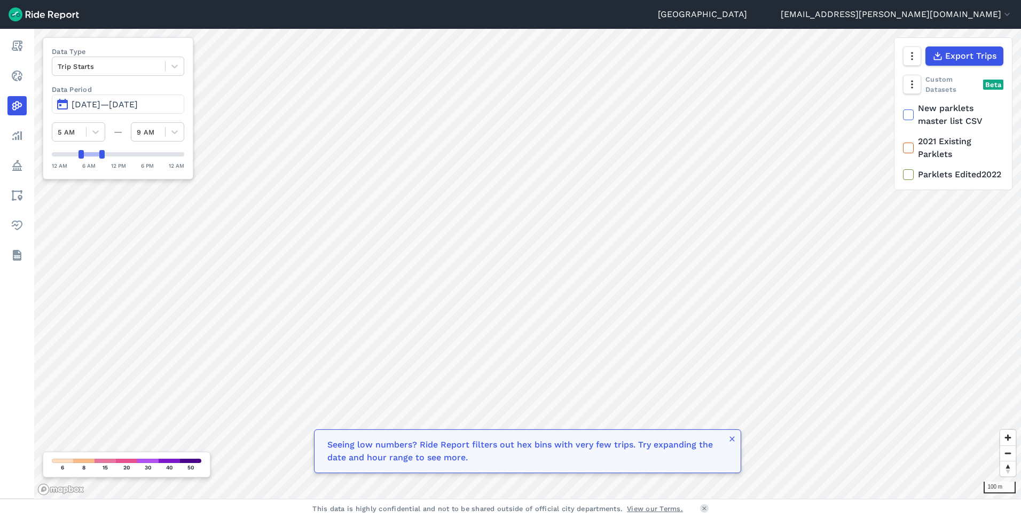
click at [86, 65] on div at bounding box center [109, 66] width 102 height 12
click at [90, 95] on div "Trip Ends" at bounding box center [118, 91] width 132 height 19
click at [120, 71] on div at bounding box center [109, 66] width 102 height 12
click at [100, 91] on div "Trip Starts" at bounding box center [118, 91] width 132 height 19
click at [92, 110] on button "Aug 21, 2025—Aug 21, 2025" at bounding box center [118, 104] width 132 height 19
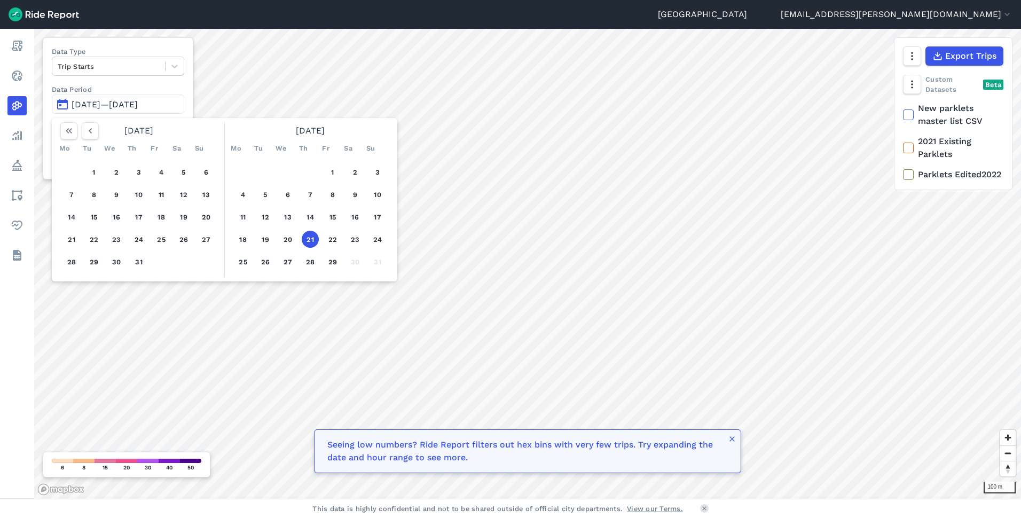
click at [330, 241] on button "22" at bounding box center [332, 239] width 17 height 17
click at [334, 239] on button "22" at bounding box center [332, 239] width 17 height 17
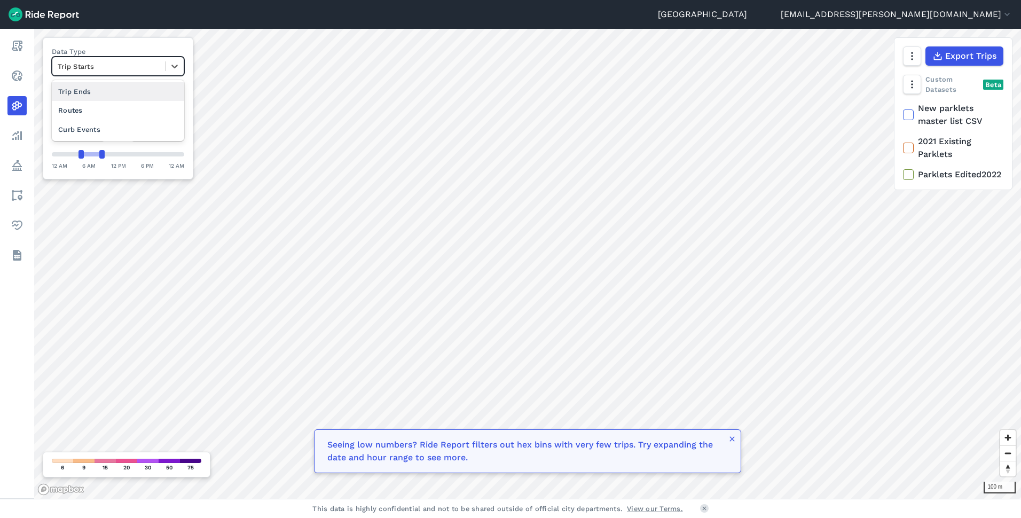
click at [113, 57] on div "Trip Starts" at bounding box center [118, 66] width 132 height 19
click at [115, 66] on div at bounding box center [109, 66] width 102 height 12
click at [105, 76] on div "Data Type Select is focused ,type to refine list, press Down to open the menu, …" at bounding box center [118, 108] width 151 height 142
click at [109, 68] on div at bounding box center [109, 66] width 102 height 12
click at [101, 93] on div "Trip Ends" at bounding box center [118, 91] width 132 height 19
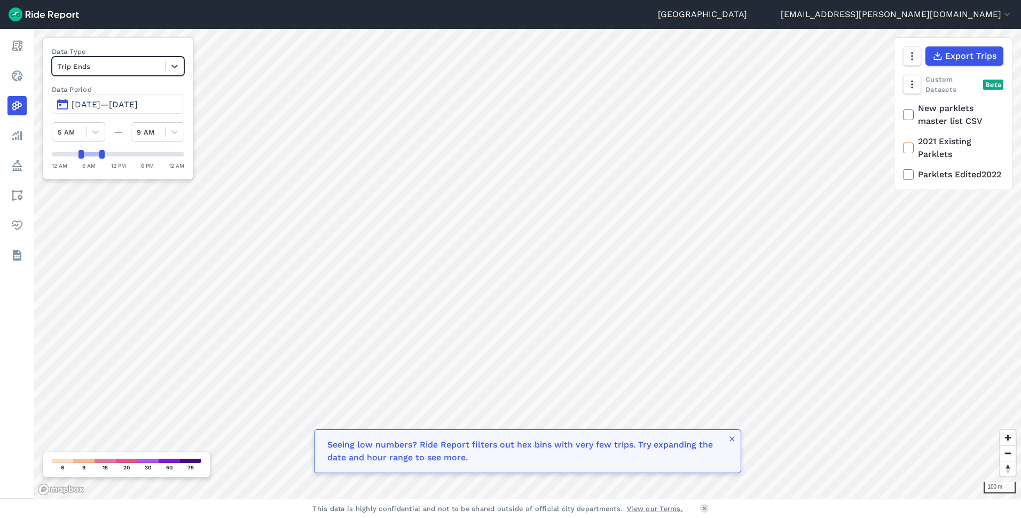
click at [95, 107] on span "Aug 22, 2025—Aug 22, 2025" at bounding box center [105, 104] width 66 height 10
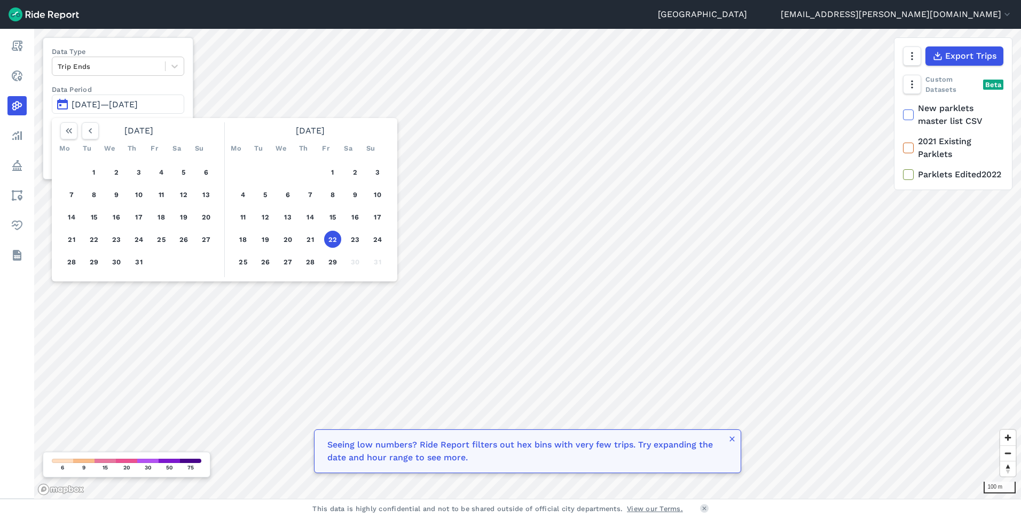
click at [241, 240] on button "18" at bounding box center [242, 239] width 17 height 17
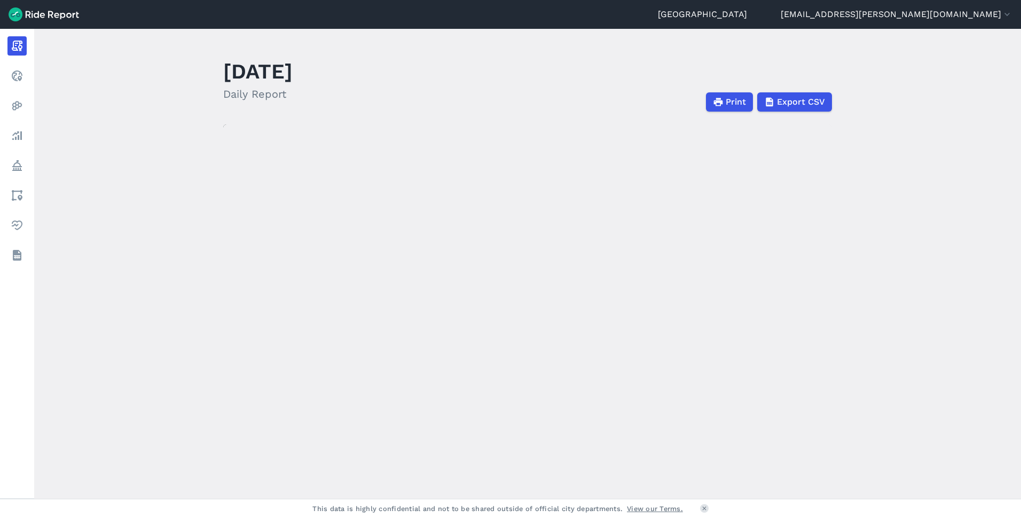
click at [293, 73] on h1 "[DATE]" at bounding box center [257, 71] width 69 height 29
click at [243, 104] on div "[DATE] Daily Report" at bounding box center [264, 82] width 82 height 57
click at [264, 100] on h2 "Daily Report" at bounding box center [257, 94] width 69 height 16
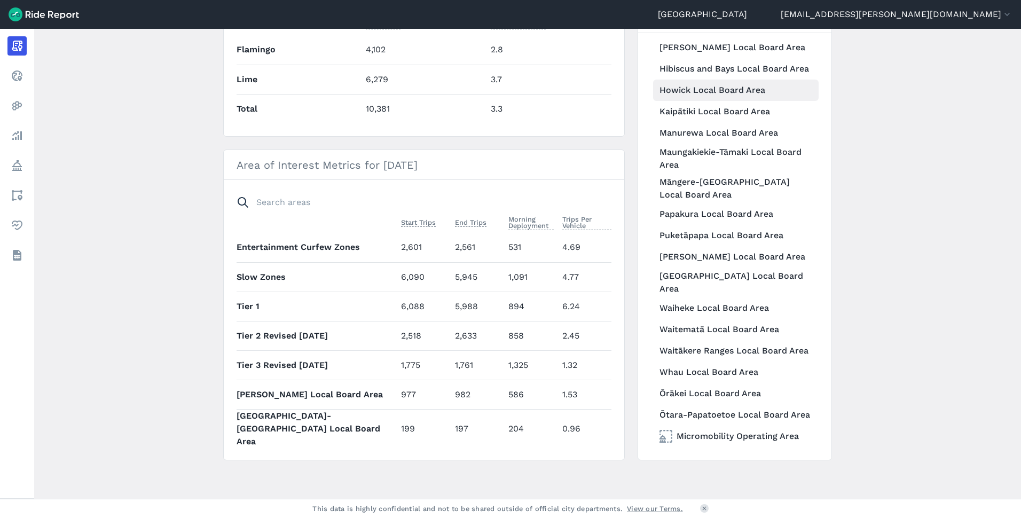
scroll to position [370, 0]
click at [754, 319] on link "Waitematā Local Board Area" at bounding box center [736, 329] width 166 height 21
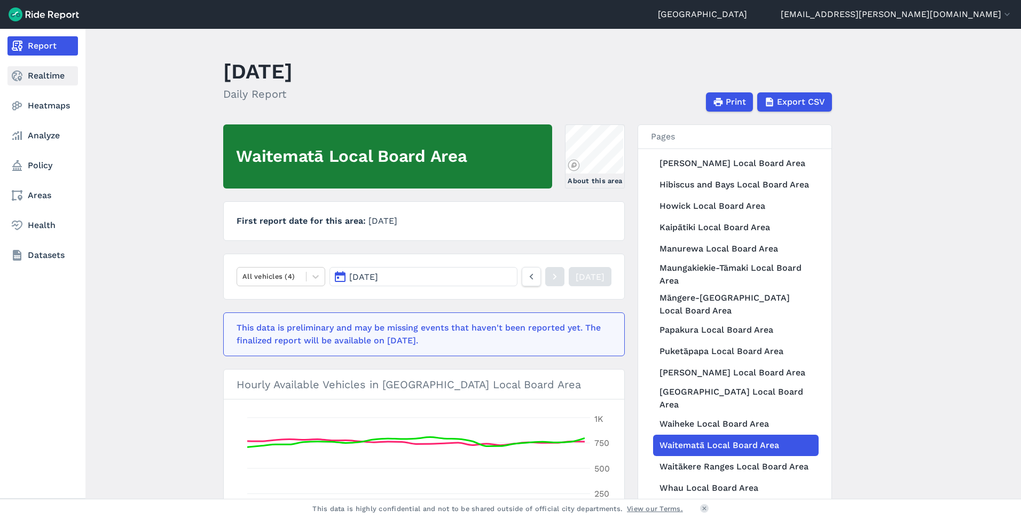
click at [52, 75] on link "Realtime" at bounding box center [42, 75] width 71 height 19
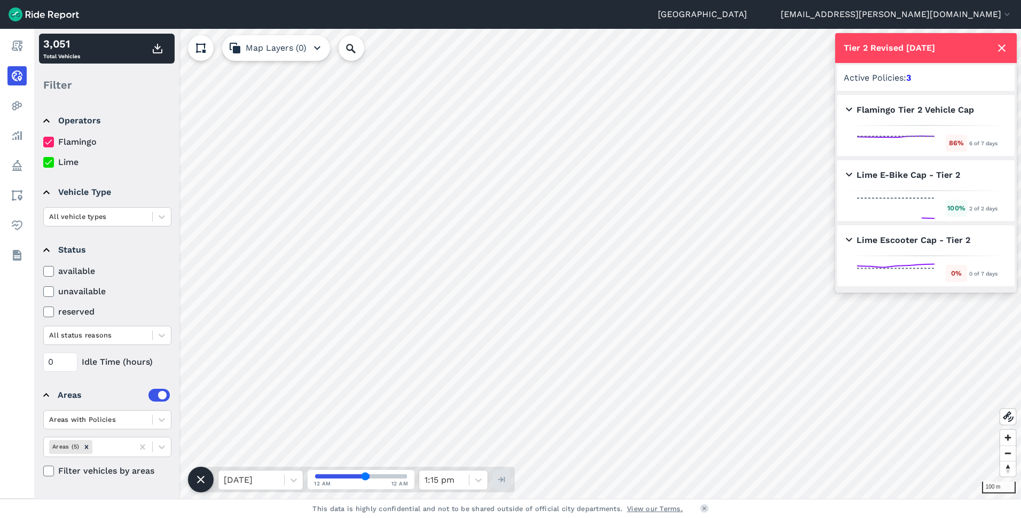
click at [69, 271] on label "available" at bounding box center [107, 271] width 128 height 13
click at [43, 271] on input "available" at bounding box center [43, 268] width 0 height 7
click at [71, 288] on label "unavailable" at bounding box center [107, 291] width 128 height 13
click at [43, 288] on input "unavailable" at bounding box center [43, 288] width 0 height 7
click at [84, 268] on label "available" at bounding box center [107, 271] width 128 height 13
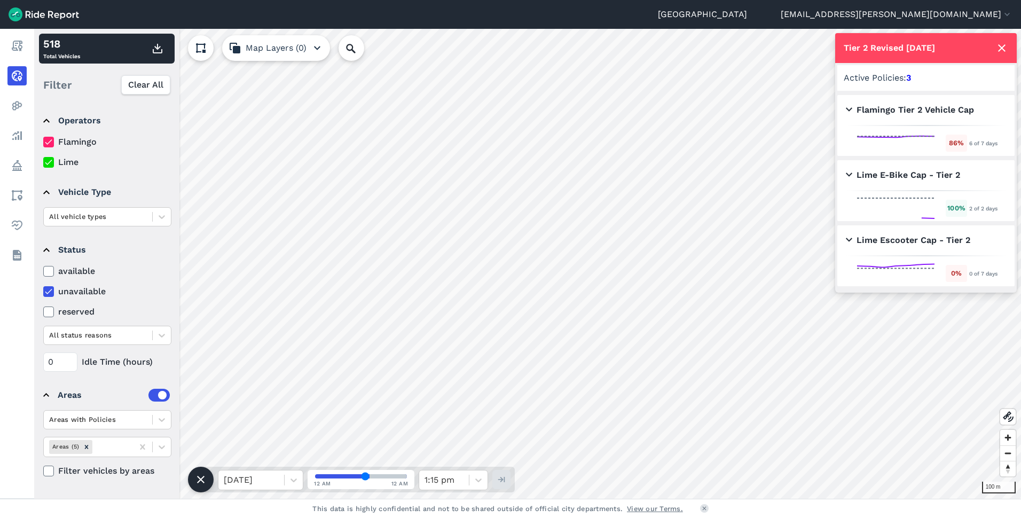
click at [43, 268] on input "available" at bounding box center [43, 268] width 0 height 7
click at [68, 293] on label "unavailable" at bounding box center [107, 291] width 128 height 13
click at [43, 292] on input "unavailable" at bounding box center [43, 288] width 0 height 7
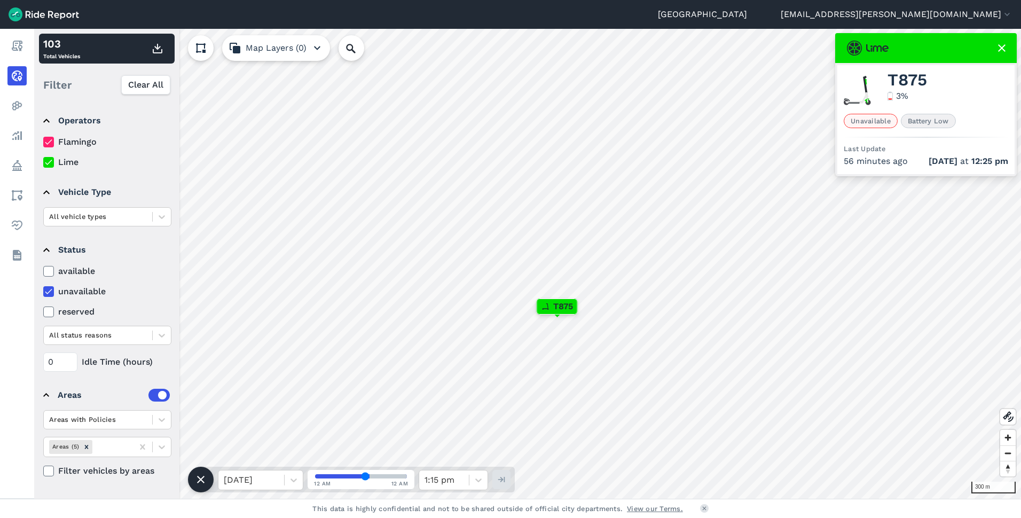
click at [93, 293] on label "unavailable" at bounding box center [107, 291] width 128 height 13
click at [43, 292] on input "unavailable" at bounding box center [43, 288] width 0 height 7
click at [88, 311] on label "reserved" at bounding box center [107, 312] width 128 height 13
click at [43, 311] on input "reserved" at bounding box center [43, 309] width 0 height 7
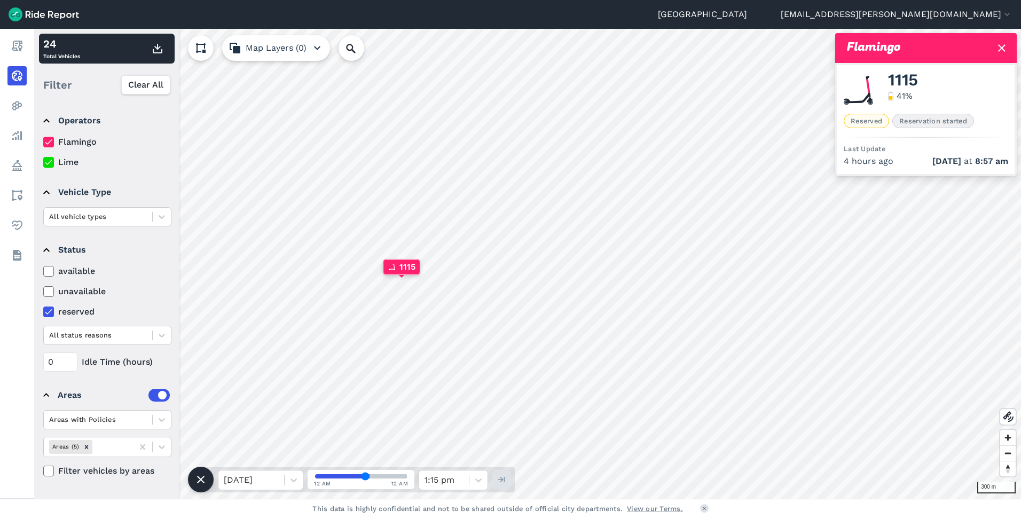
click at [80, 317] on label "reserved" at bounding box center [107, 312] width 128 height 13
click at [43, 312] on input "reserved" at bounding box center [43, 309] width 0 height 7
click at [77, 311] on label "reserved" at bounding box center [107, 312] width 128 height 13
click at [43, 311] on input "reserved" at bounding box center [43, 309] width 0 height 7
click at [85, 314] on label "reserved" at bounding box center [107, 312] width 128 height 13
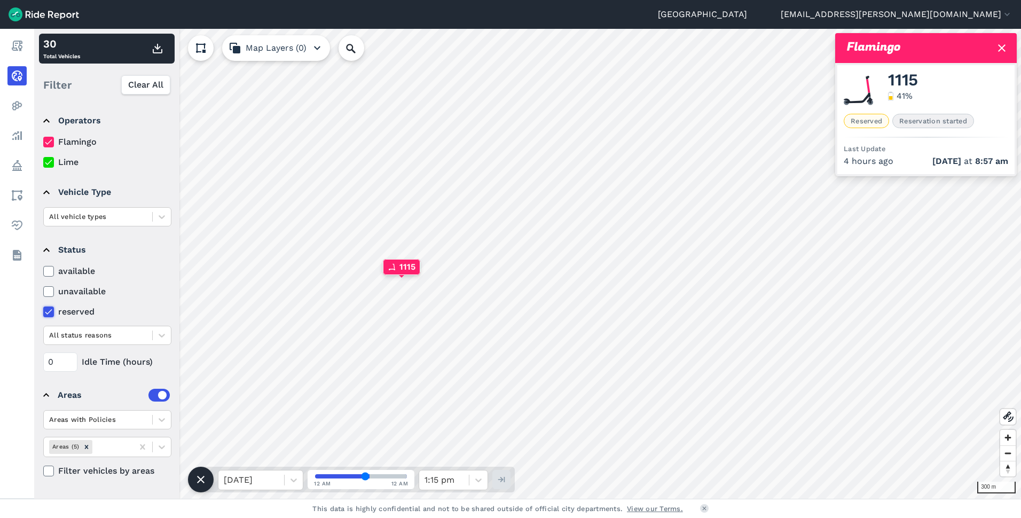
click at [43, 312] on input "reserved" at bounding box center [43, 309] width 0 height 7
click at [110, 337] on div at bounding box center [98, 335] width 98 height 12
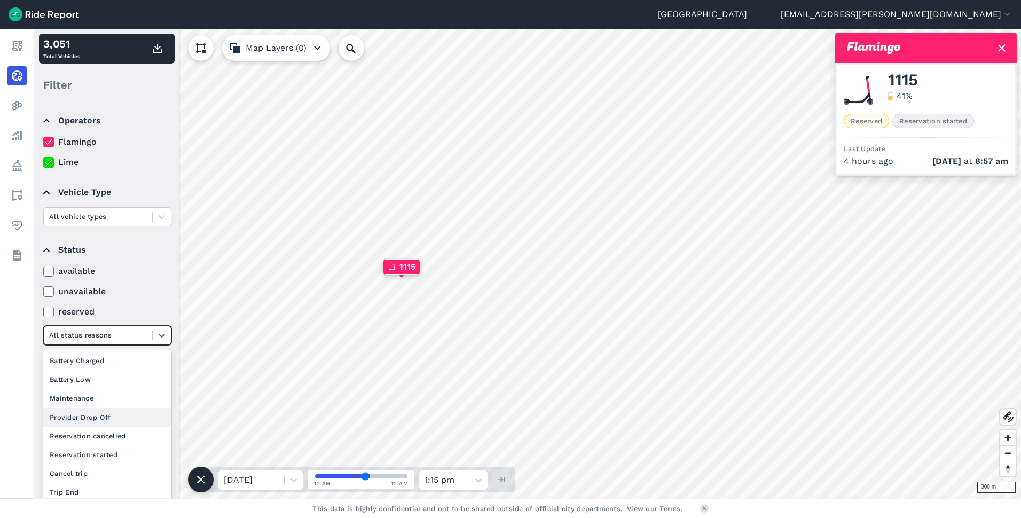
click at [105, 416] on div "Provider Drop Off" at bounding box center [107, 417] width 128 height 19
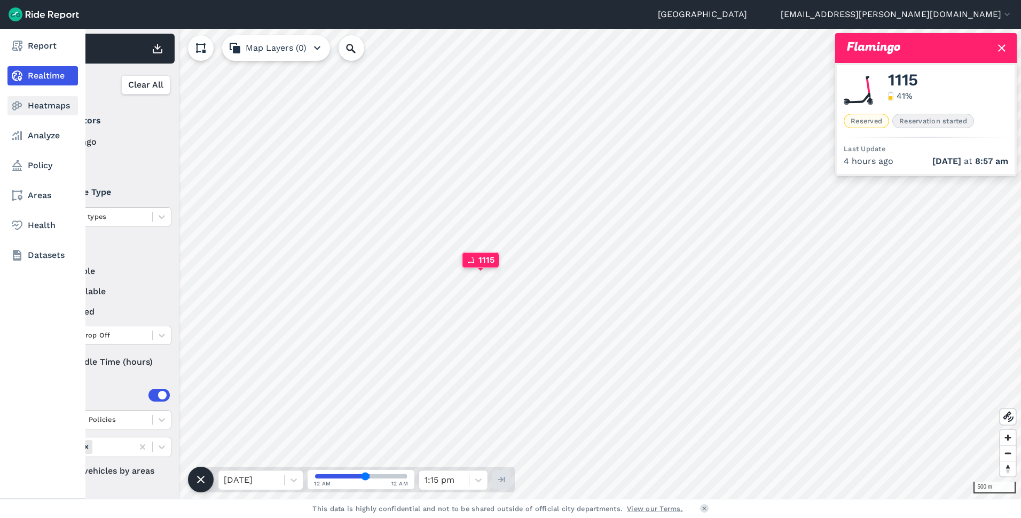
click at [36, 106] on link "Heatmaps" at bounding box center [42, 105] width 71 height 19
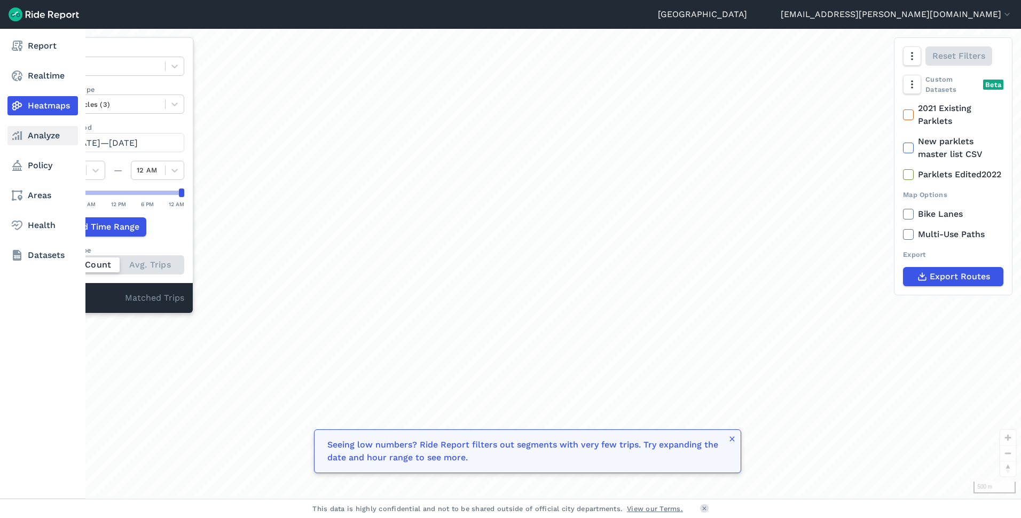
click at [30, 137] on link "Analyze" at bounding box center [42, 135] width 71 height 19
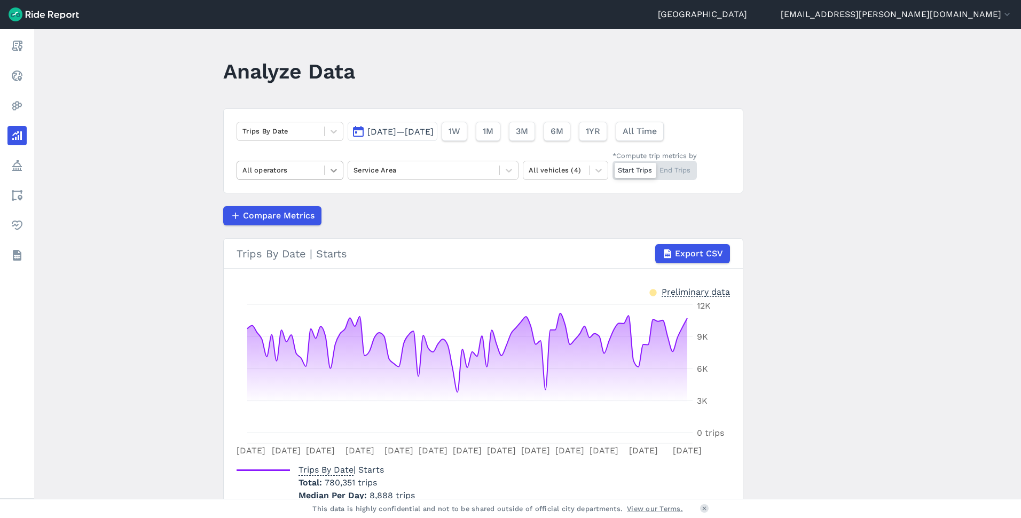
click at [329, 171] on icon at bounding box center [333, 170] width 11 height 11
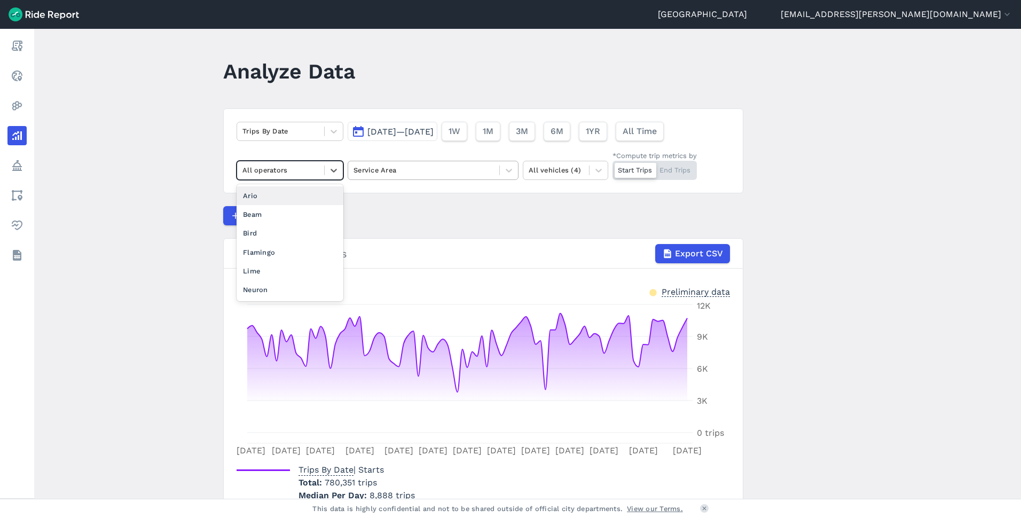
click at [370, 167] on div at bounding box center [424, 170] width 140 height 12
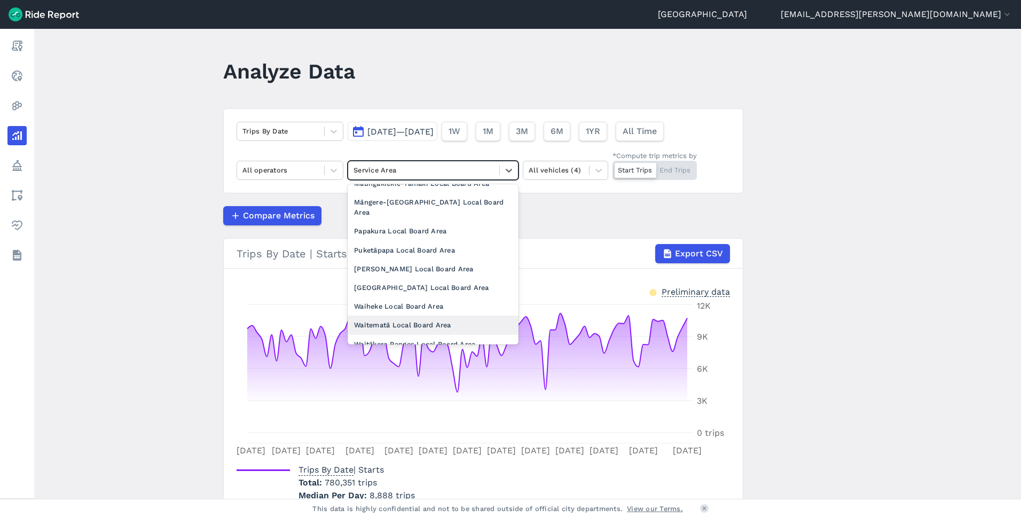
scroll to position [333, 0]
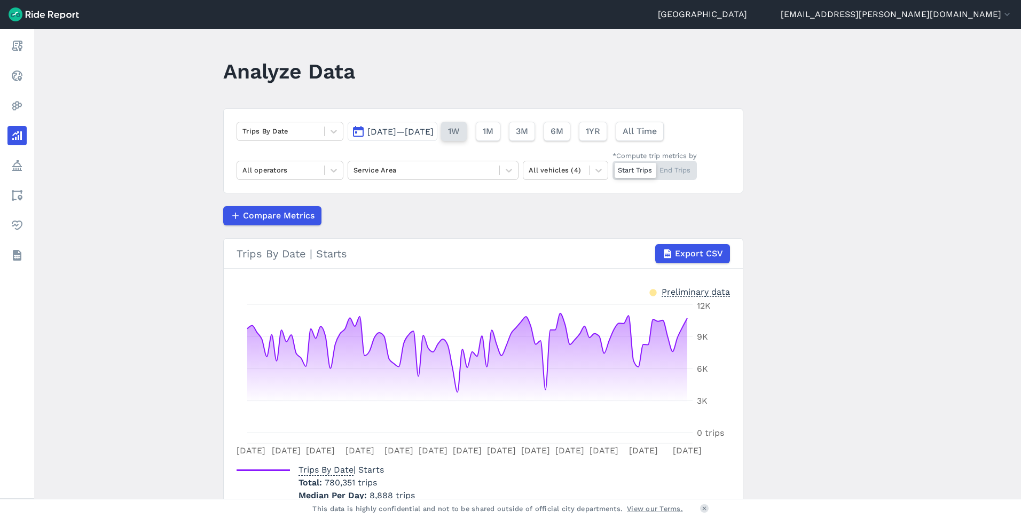
click at [460, 135] on span "1W" at bounding box center [454, 131] width 12 height 13
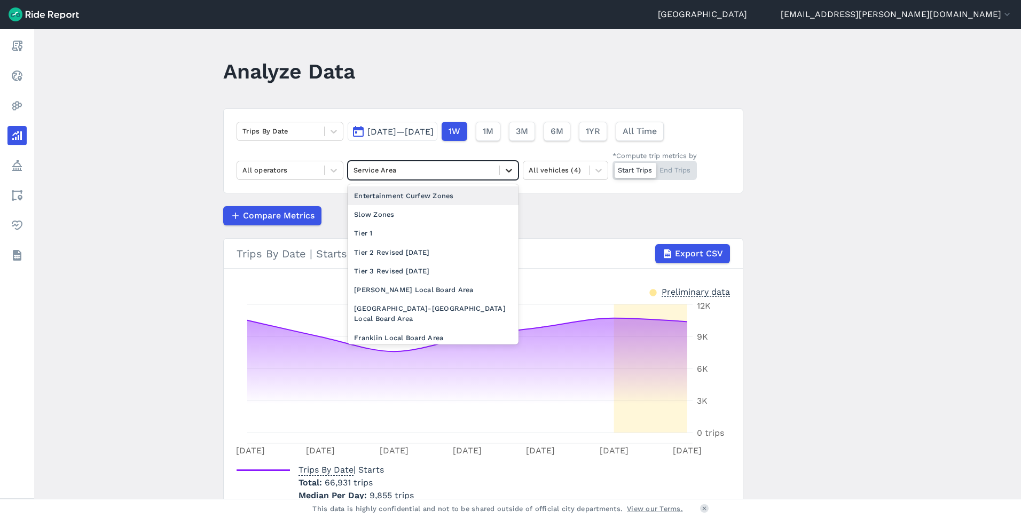
click at [512, 170] on icon at bounding box center [509, 170] width 11 height 11
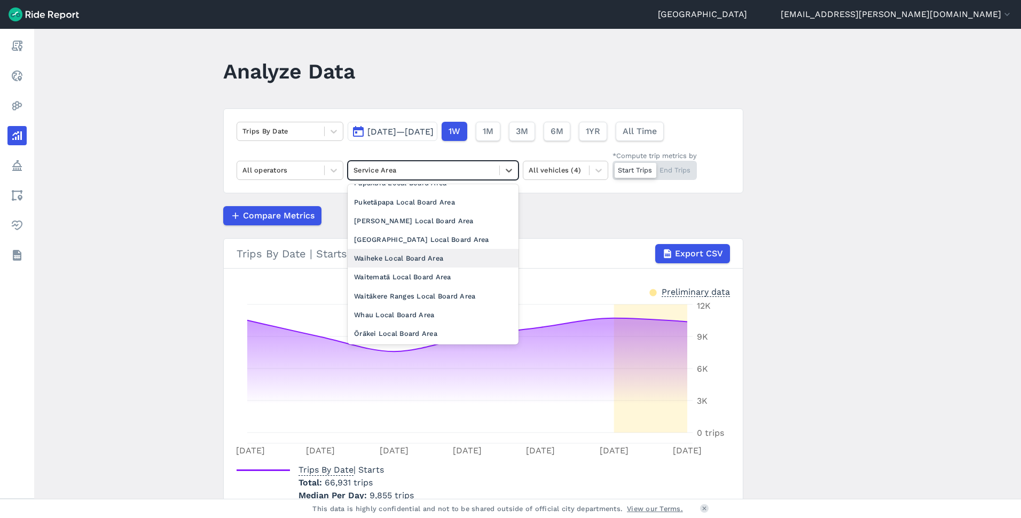
scroll to position [333, 0]
click at [440, 250] on div "Waitematā Local Board Area" at bounding box center [433, 259] width 171 height 19
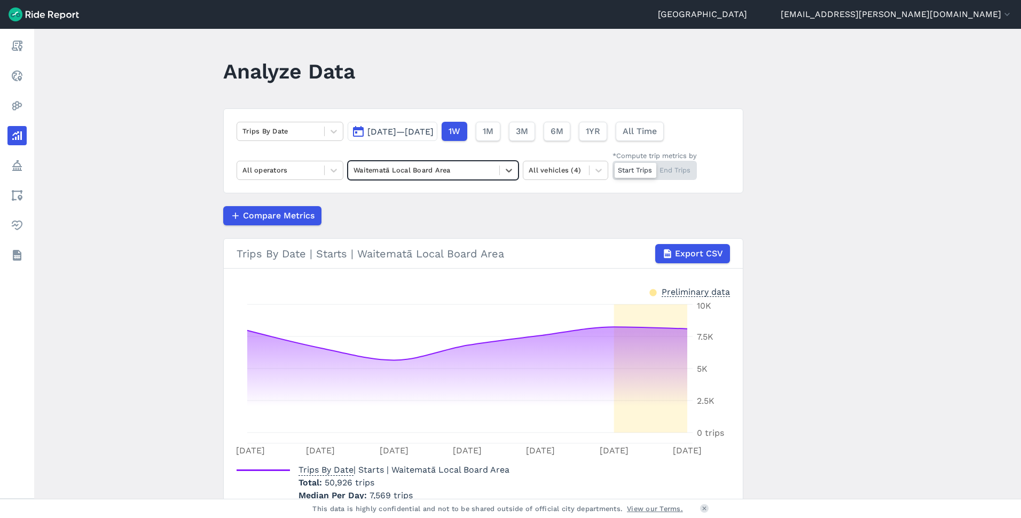
scroll to position [55, 0]
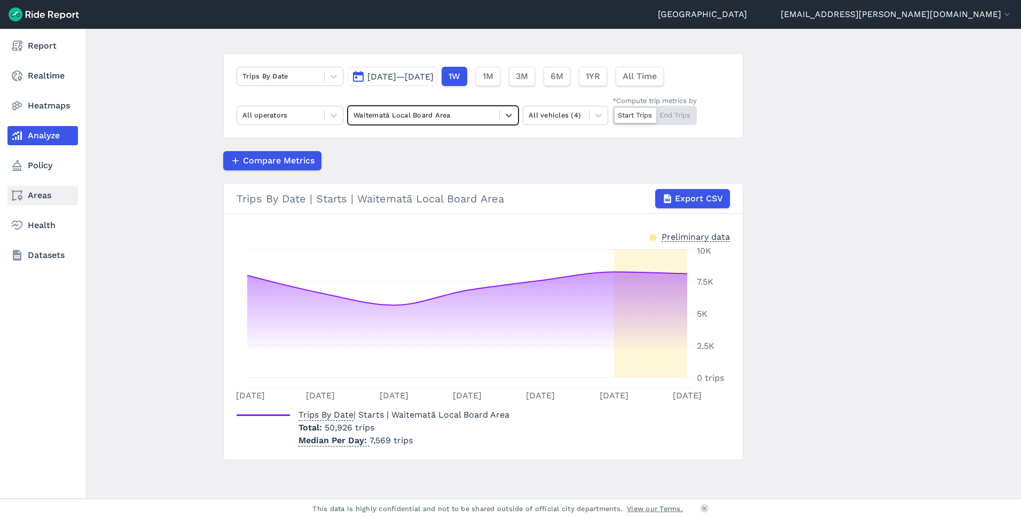
click at [41, 192] on link "Areas" at bounding box center [42, 195] width 71 height 19
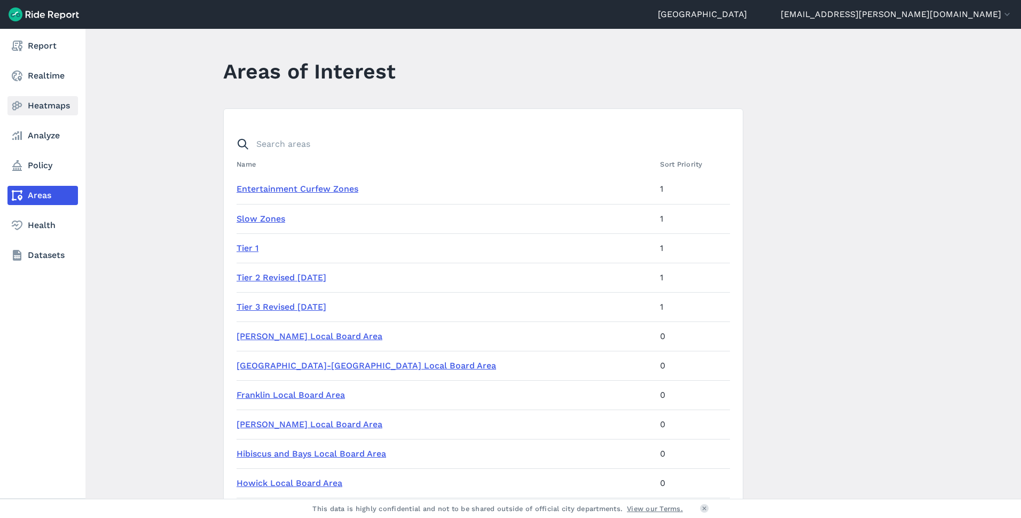
click at [50, 102] on link "Heatmaps" at bounding box center [42, 105] width 71 height 19
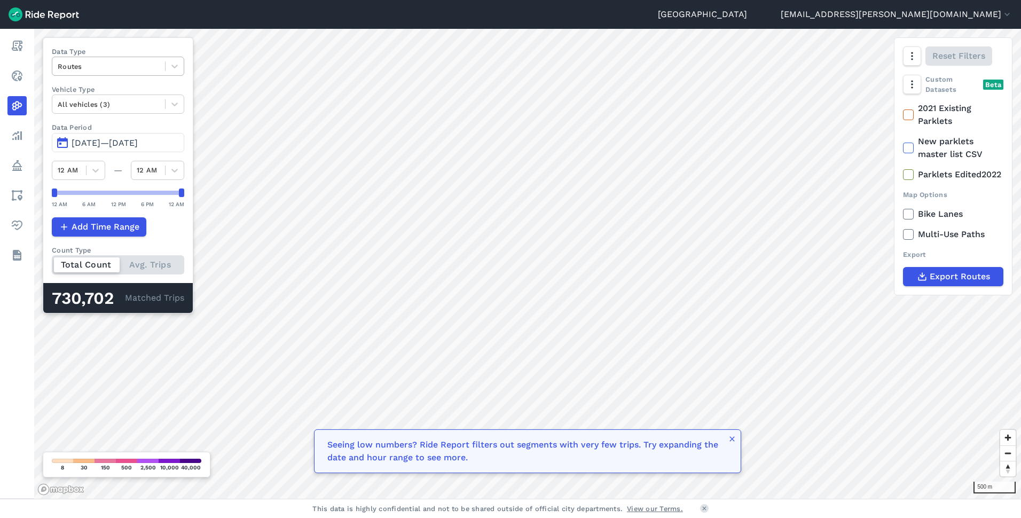
click at [118, 68] on div at bounding box center [109, 66] width 102 height 12
click at [104, 93] on div "Trip Starts" at bounding box center [118, 91] width 132 height 19
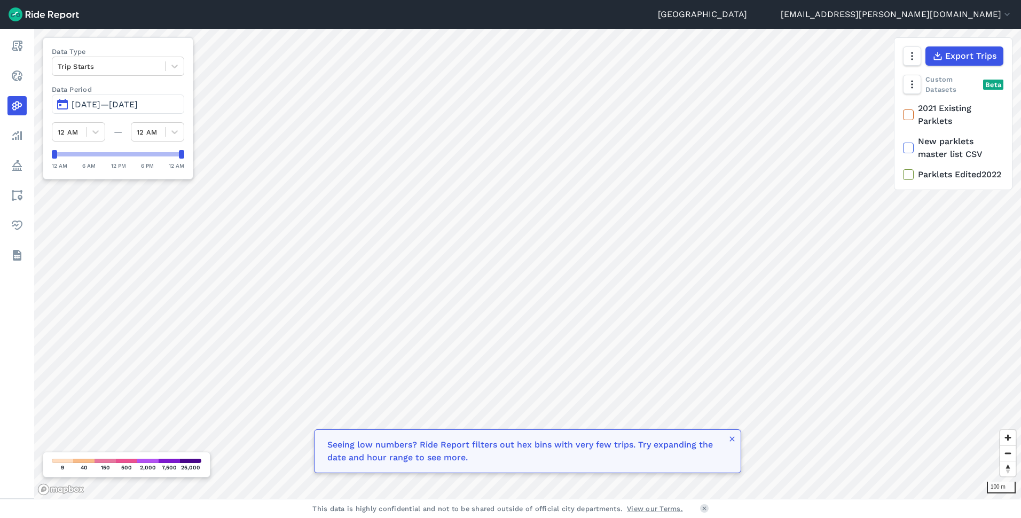
click at [124, 98] on button "[DATE]—[DATE]" at bounding box center [118, 104] width 132 height 19
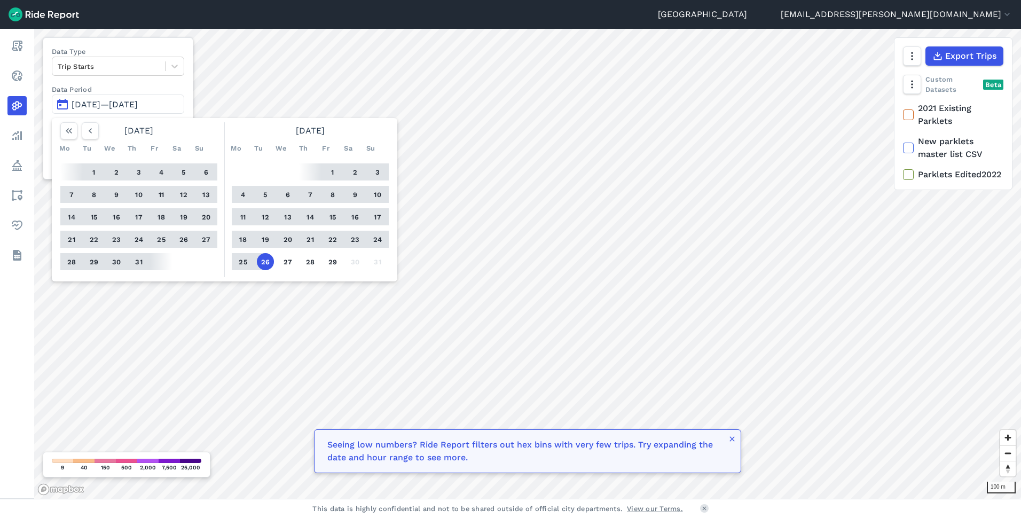
click at [265, 238] on button "19" at bounding box center [265, 239] width 17 height 17
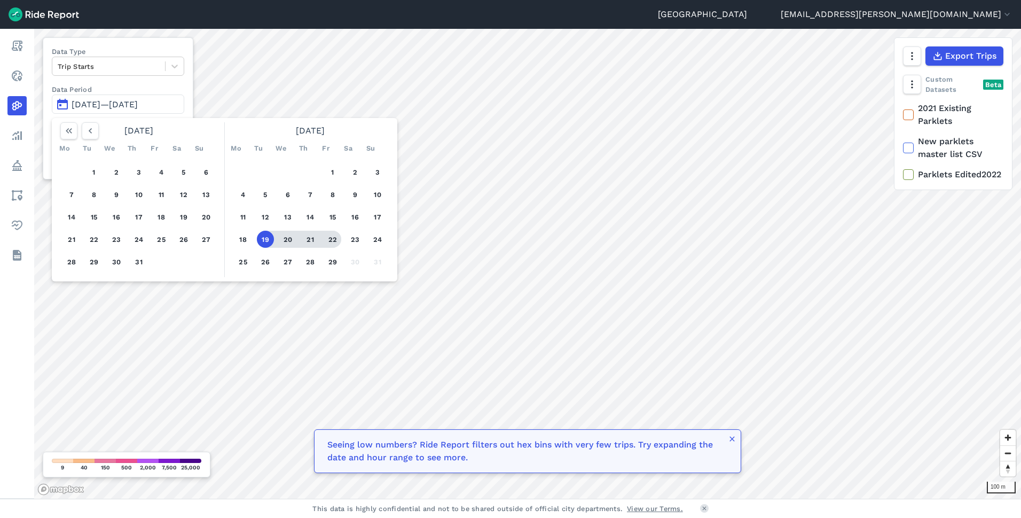
click at [334, 239] on button "22" at bounding box center [332, 239] width 17 height 17
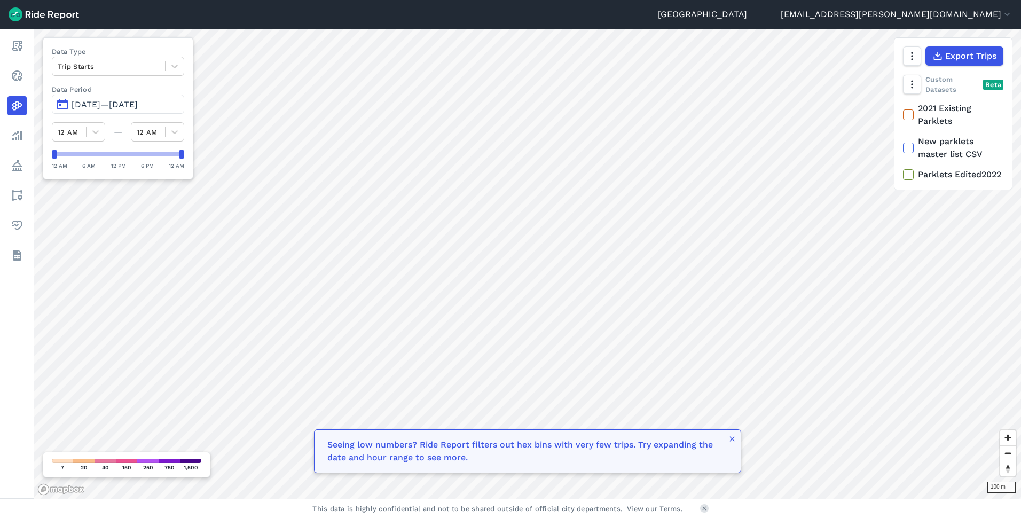
click at [101, 98] on button "[DATE]—[DATE]" at bounding box center [118, 104] width 132 height 19
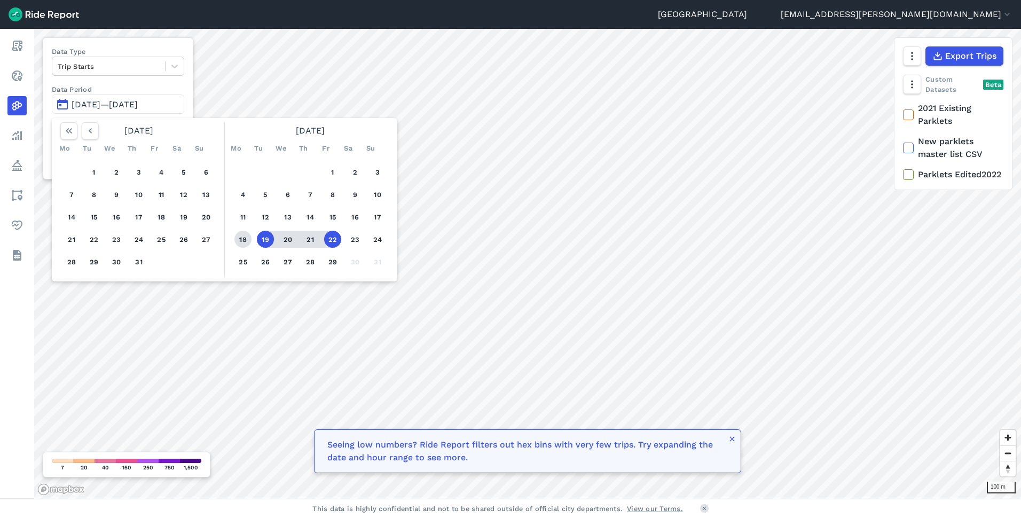
click at [244, 239] on button "18" at bounding box center [242, 239] width 17 height 17
click at [328, 237] on button "22" at bounding box center [332, 239] width 17 height 17
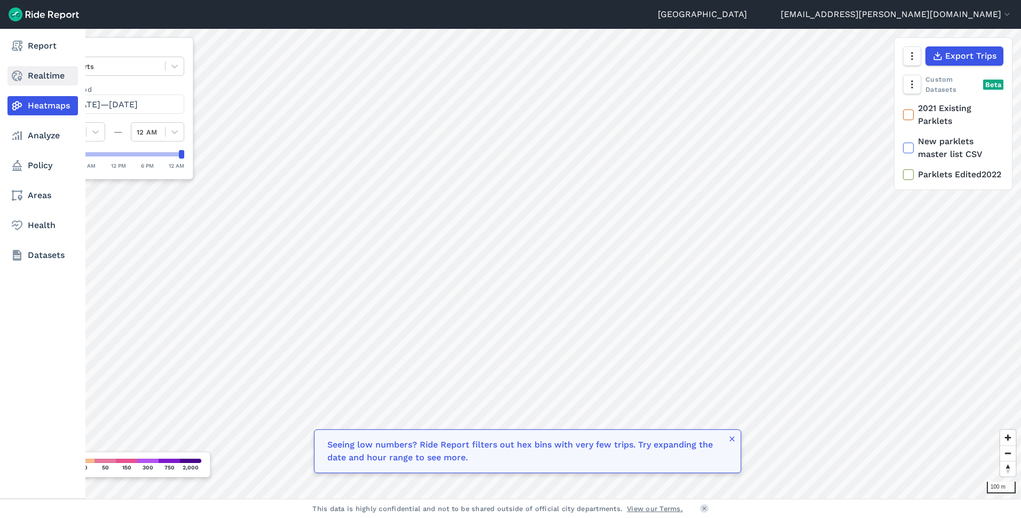
click at [22, 75] on use at bounding box center [17, 76] width 11 height 11
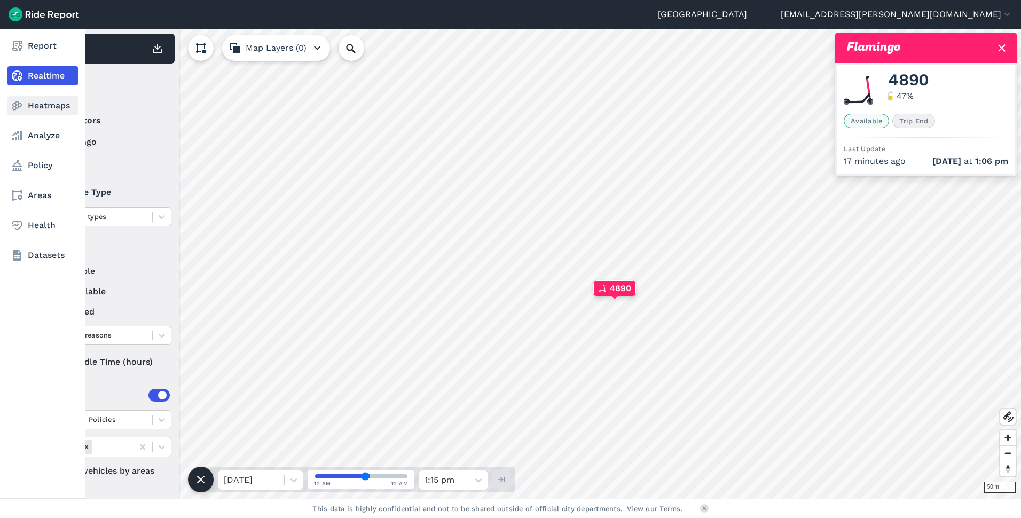
click at [23, 104] on icon at bounding box center [17, 105] width 13 height 13
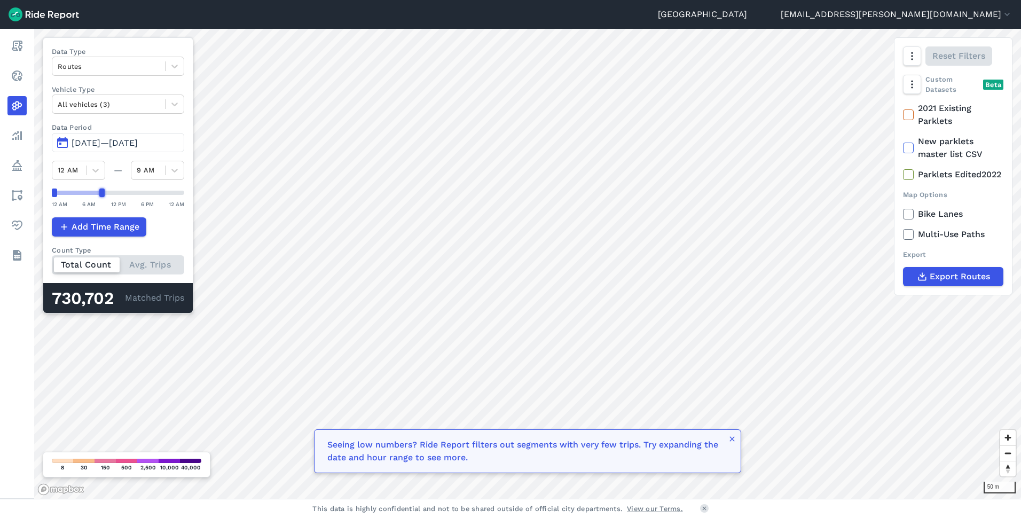
drag, startPoint x: 181, startPoint y: 189, endPoint x: 100, endPoint y: 192, distance: 81.2
click at [100, 192] on div at bounding box center [101, 193] width 5 height 9
click at [126, 140] on span "[DATE]—[DATE]" at bounding box center [105, 143] width 66 height 10
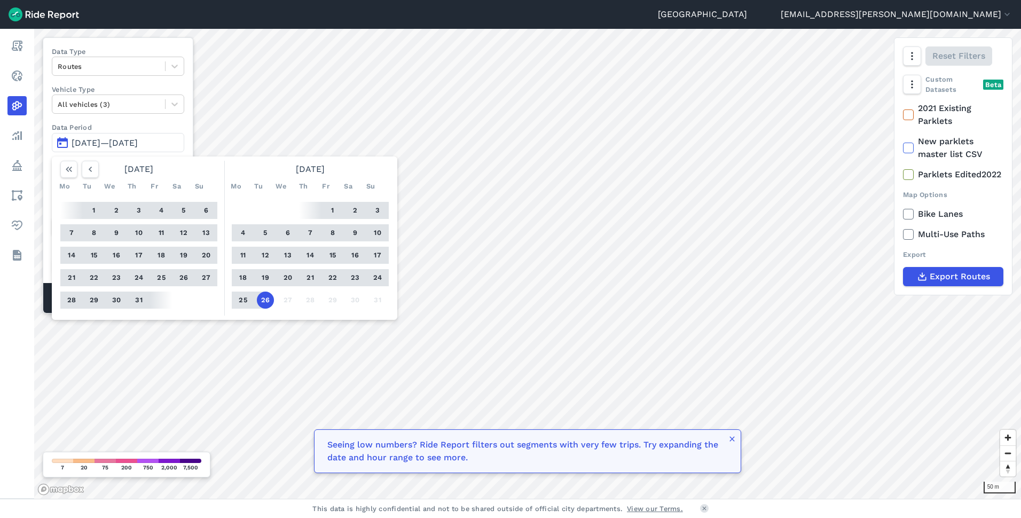
click at [246, 273] on button "18" at bounding box center [242, 277] width 17 height 17
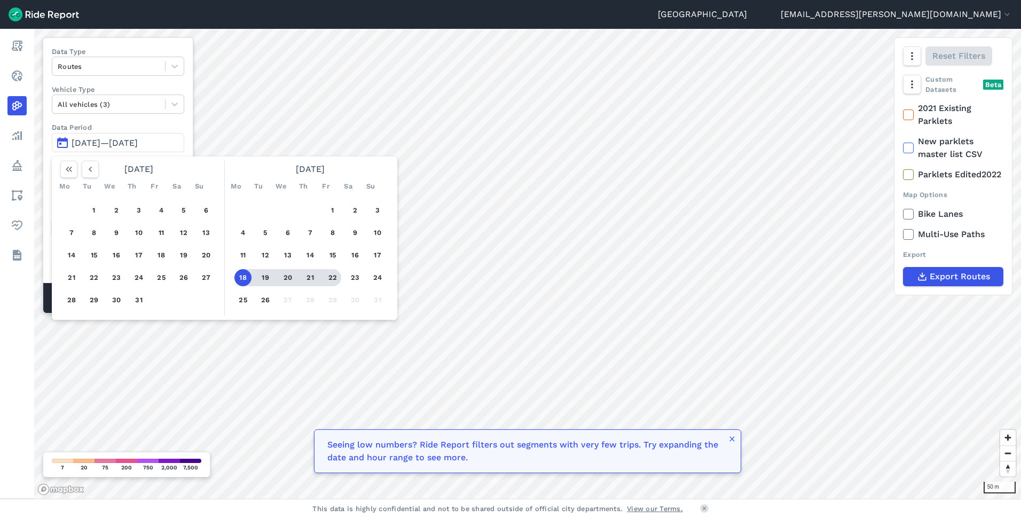
click at [330, 278] on button "22" at bounding box center [332, 277] width 17 height 17
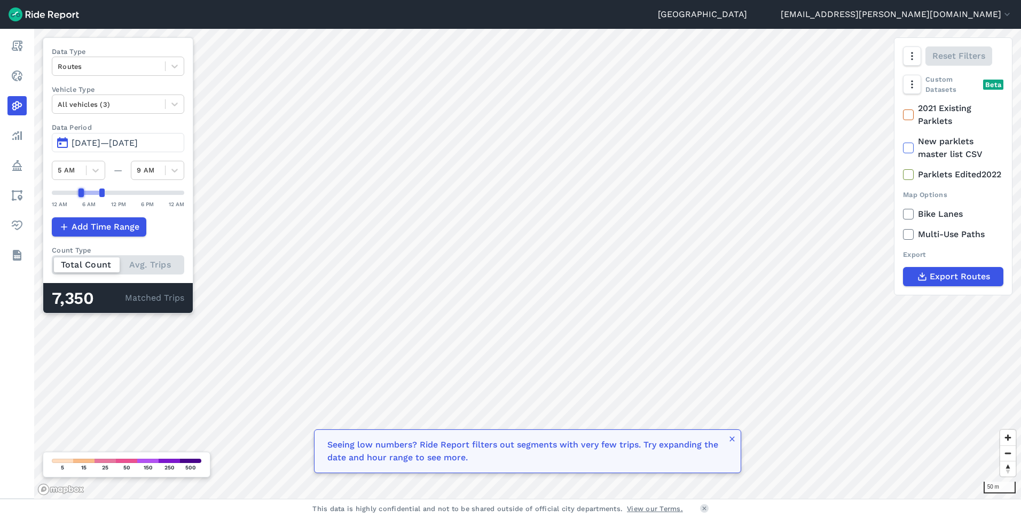
drag, startPoint x: 56, startPoint y: 194, endPoint x: 79, endPoint y: 191, distance: 23.7
click at [79, 191] on div at bounding box center [81, 193] width 5 height 9
click at [112, 68] on div at bounding box center [109, 66] width 102 height 12
click at [102, 92] on div "Trip Starts" at bounding box center [118, 91] width 132 height 19
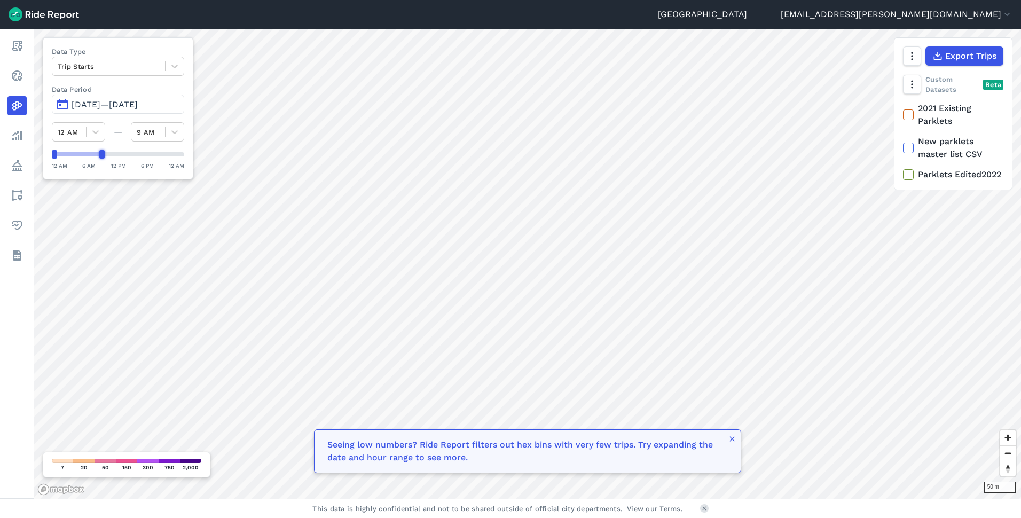
drag, startPoint x: 179, startPoint y: 153, endPoint x: 104, endPoint y: 156, distance: 75.9
click at [104, 156] on div at bounding box center [101, 154] width 5 height 9
drag, startPoint x: 51, startPoint y: 156, endPoint x: 71, endPoint y: 153, distance: 19.4
click at [73, 153] on div "Data Type Trip Starts Data Period Aug 18, 2025—[DATE] 12 AM — 9 AM 12 AM 6 AM 1…" at bounding box center [118, 108] width 151 height 142
drag, startPoint x: 57, startPoint y: 155, endPoint x: 83, endPoint y: 152, distance: 26.4
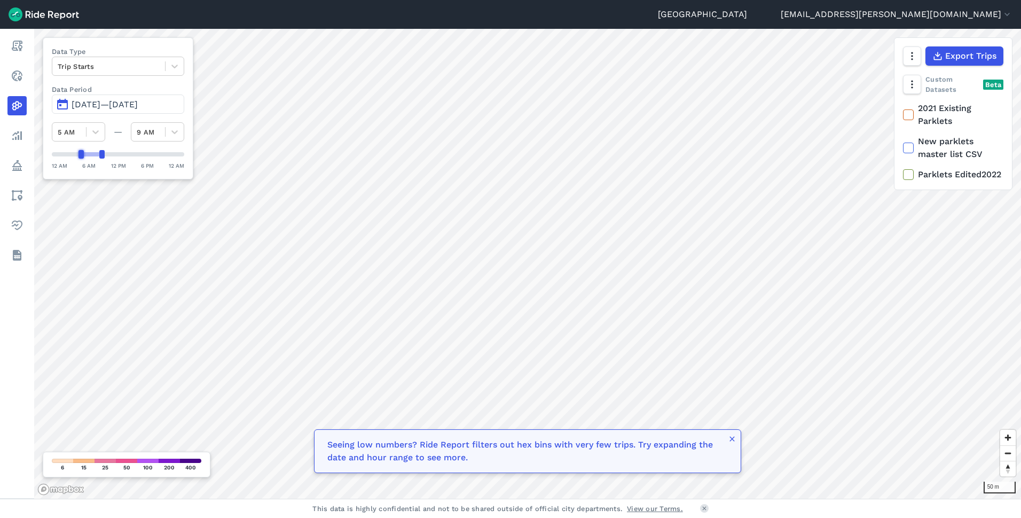
click at [83, 152] on div at bounding box center [81, 154] width 5 height 9
click at [180, 70] on icon at bounding box center [174, 66] width 11 height 11
click at [130, 91] on div "Trip Ends" at bounding box center [118, 91] width 132 height 19
click at [101, 135] on div at bounding box center [96, 132] width 18 height 18
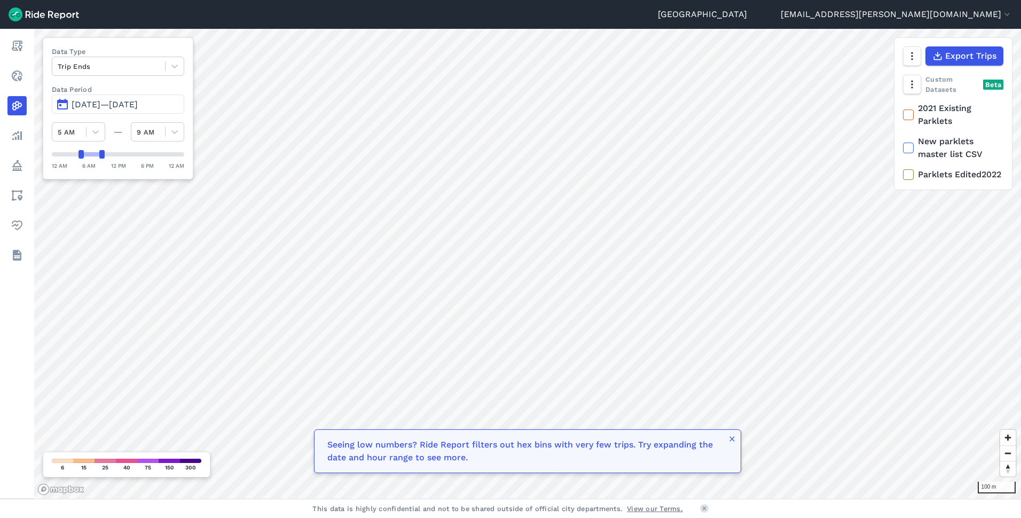
click at [138, 107] on span "[DATE]—[DATE]" at bounding box center [105, 104] width 66 height 10
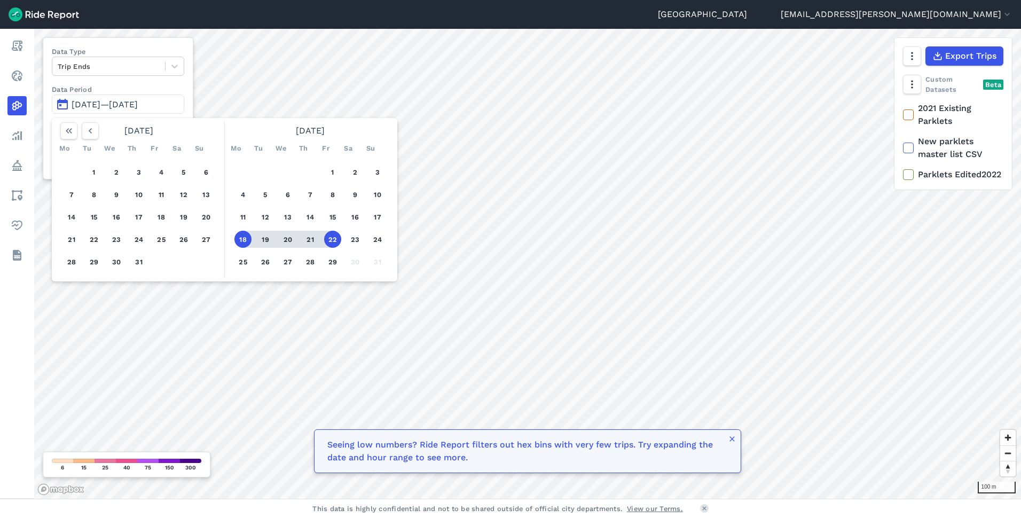
click at [138, 107] on span "[DATE]—[DATE]" at bounding box center [105, 104] width 66 height 10
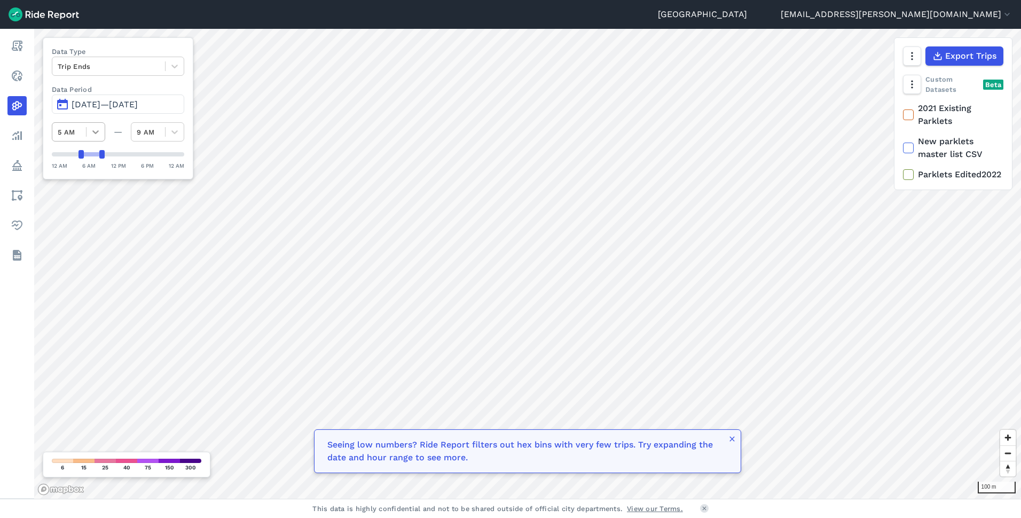
click at [90, 134] on div at bounding box center [96, 132] width 18 height 18
click at [171, 135] on icon at bounding box center [174, 132] width 11 height 11
click at [152, 254] on div "7 PM" at bounding box center [157, 254] width 53 height 19
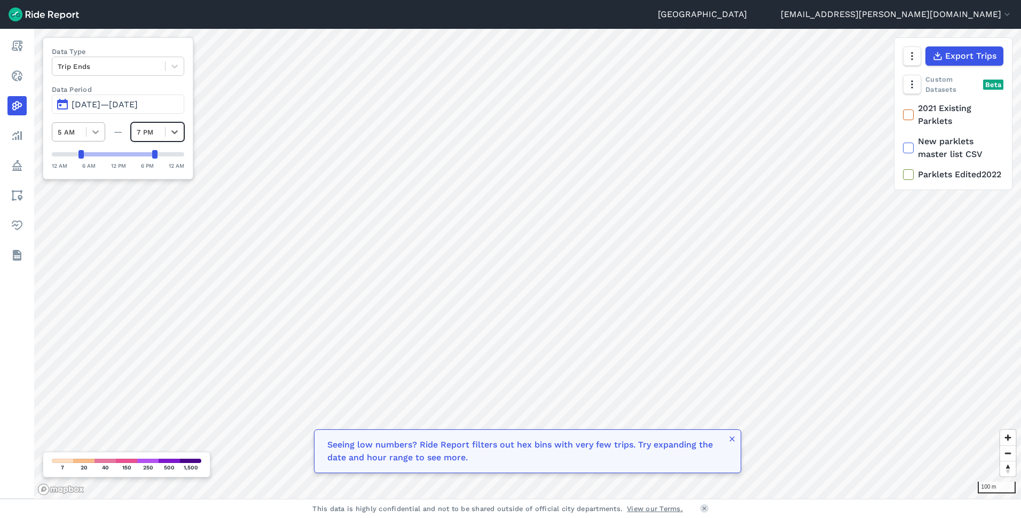
click at [101, 136] on div at bounding box center [96, 132] width 18 height 18
click at [72, 259] on div "3 PM" at bounding box center [78, 260] width 53 height 19
click at [121, 68] on div at bounding box center [109, 66] width 102 height 12
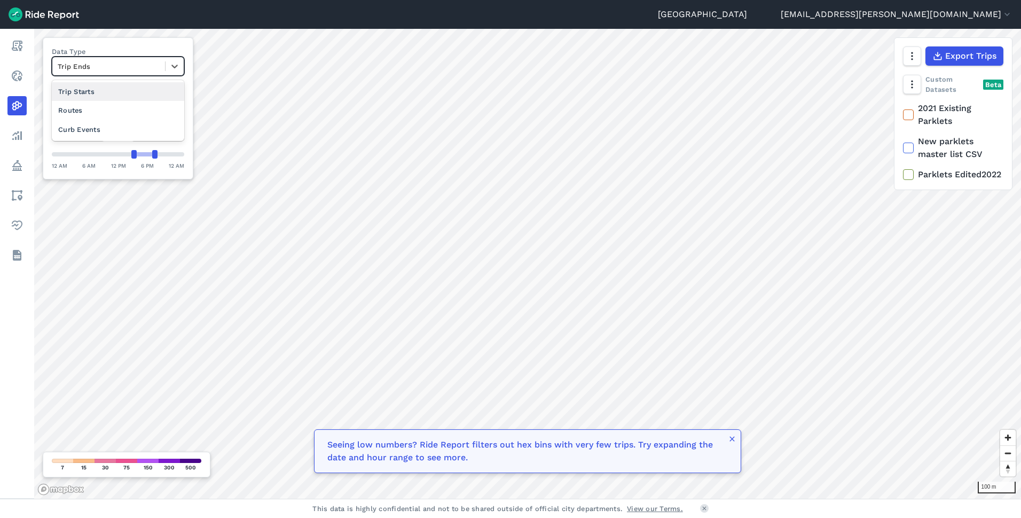
click at [116, 95] on div "Trip Starts" at bounding box center [118, 91] width 132 height 19
click at [98, 131] on icon at bounding box center [95, 133] width 6 height 4
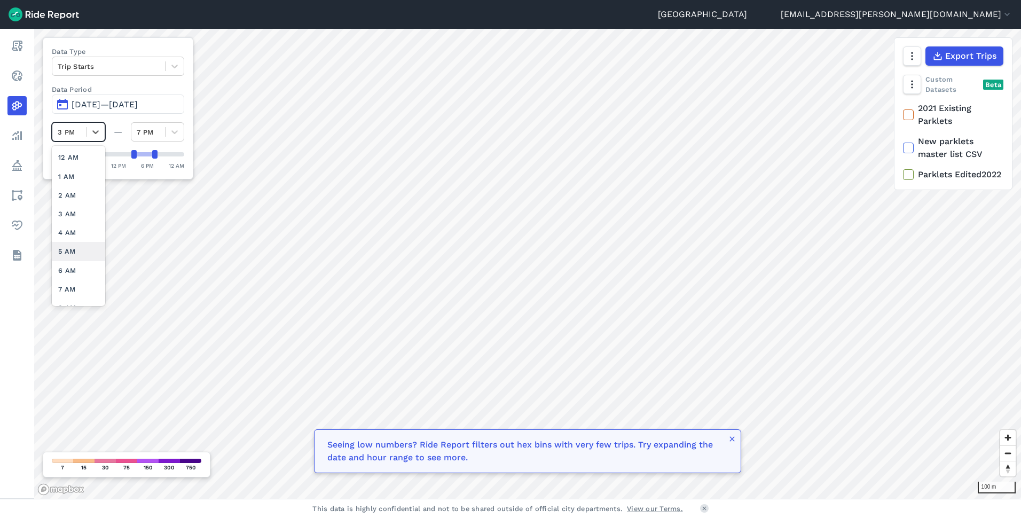
click at [75, 251] on div "5 AM" at bounding box center [78, 251] width 53 height 19
click at [167, 135] on div at bounding box center [175, 132] width 18 height 18
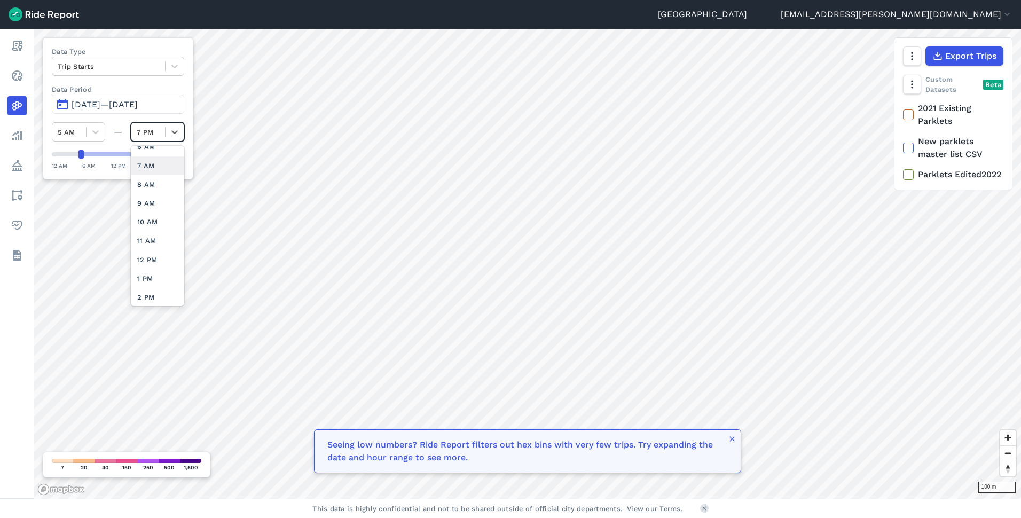
scroll to position [107, 0]
click at [157, 205] on div "9 AM" at bounding box center [157, 201] width 53 height 19
